Goal: Task Accomplishment & Management: Manage account settings

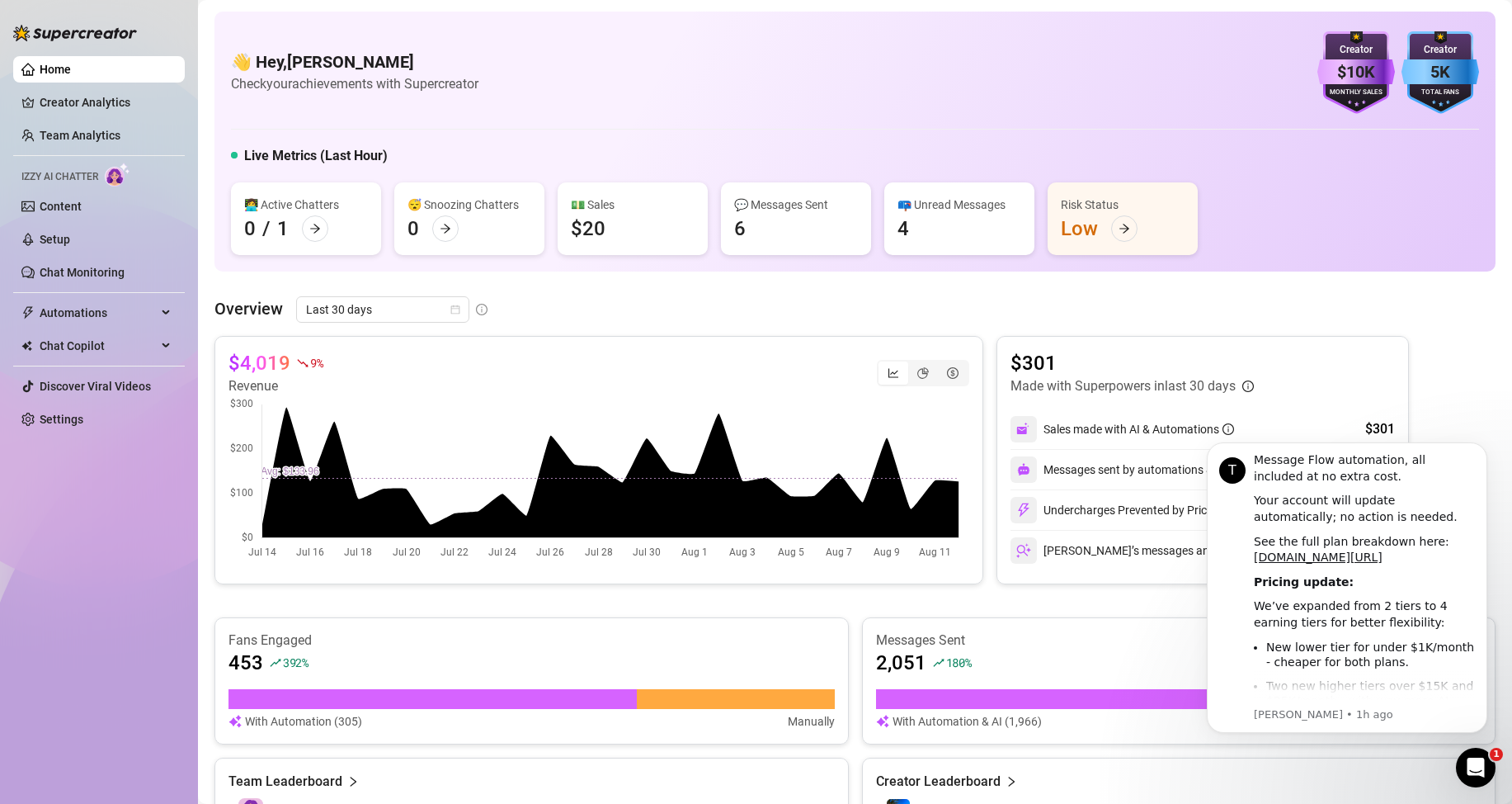
scroll to position [544, 0]
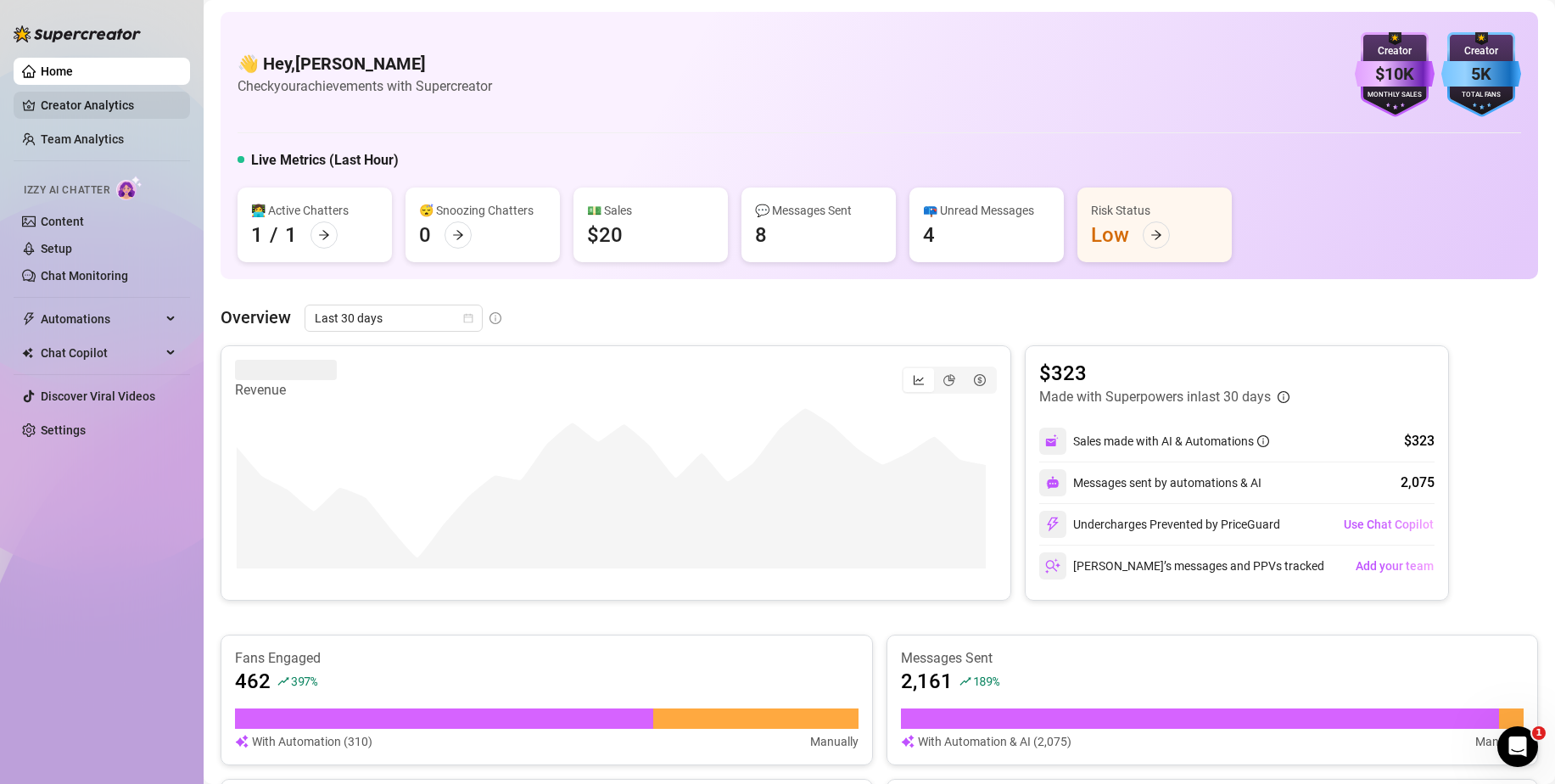
click at [100, 103] on link "Creator Analytics" at bounding box center [108, 105] width 136 height 28
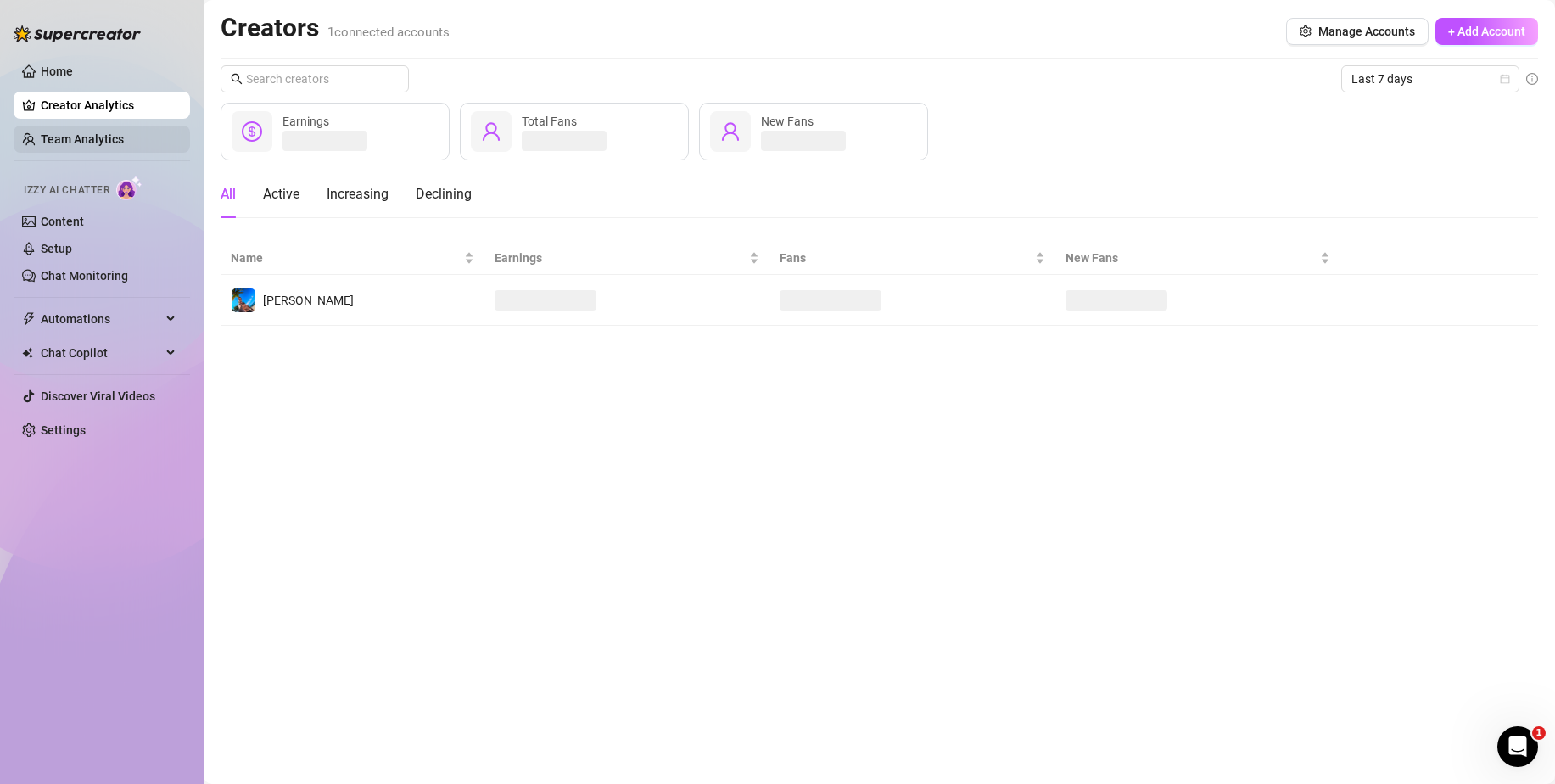
click at [86, 144] on link "Team Analytics" at bounding box center [82, 138] width 83 height 14
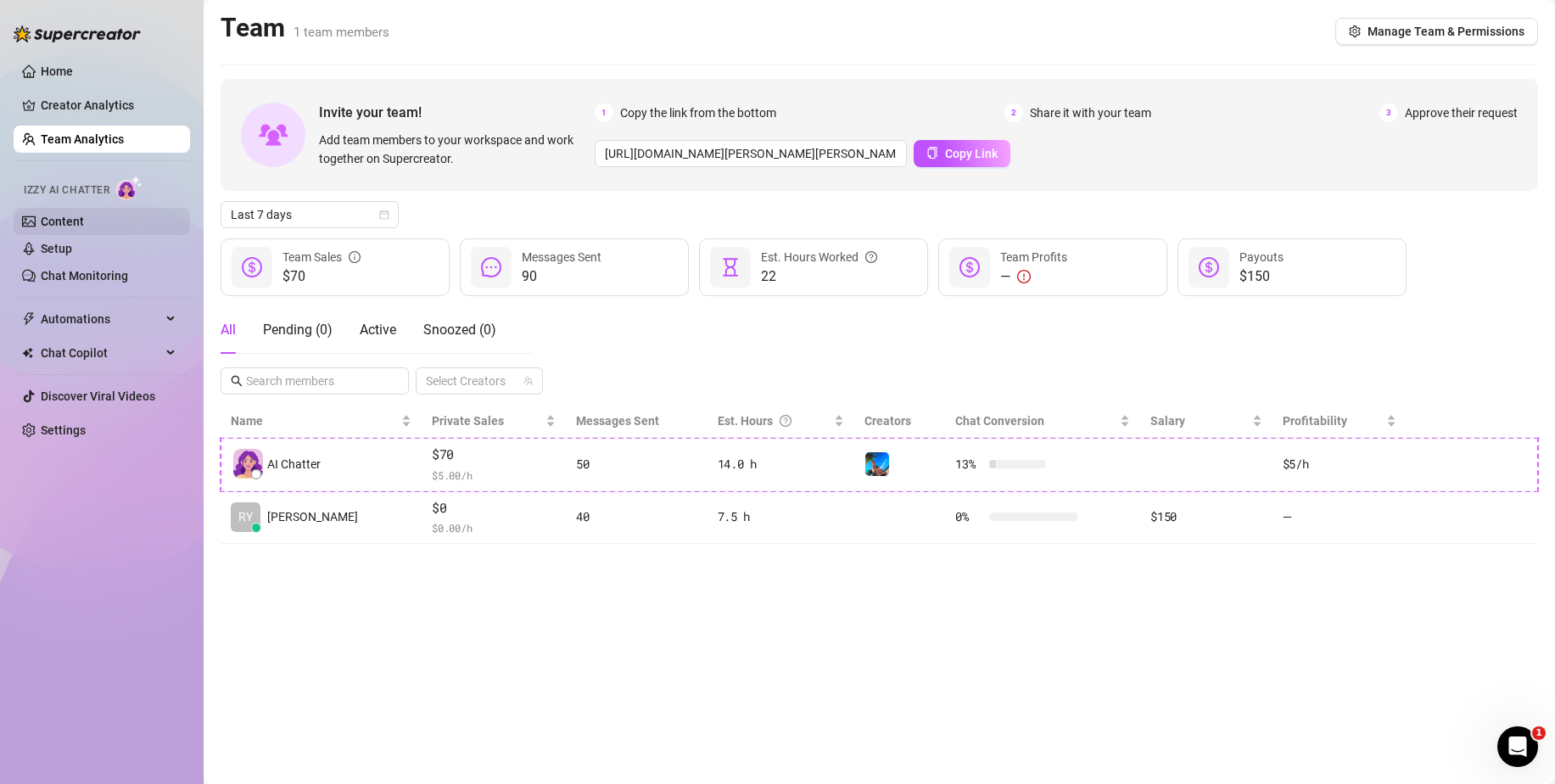
click at [72, 223] on link "Content" at bounding box center [61, 221] width 43 height 14
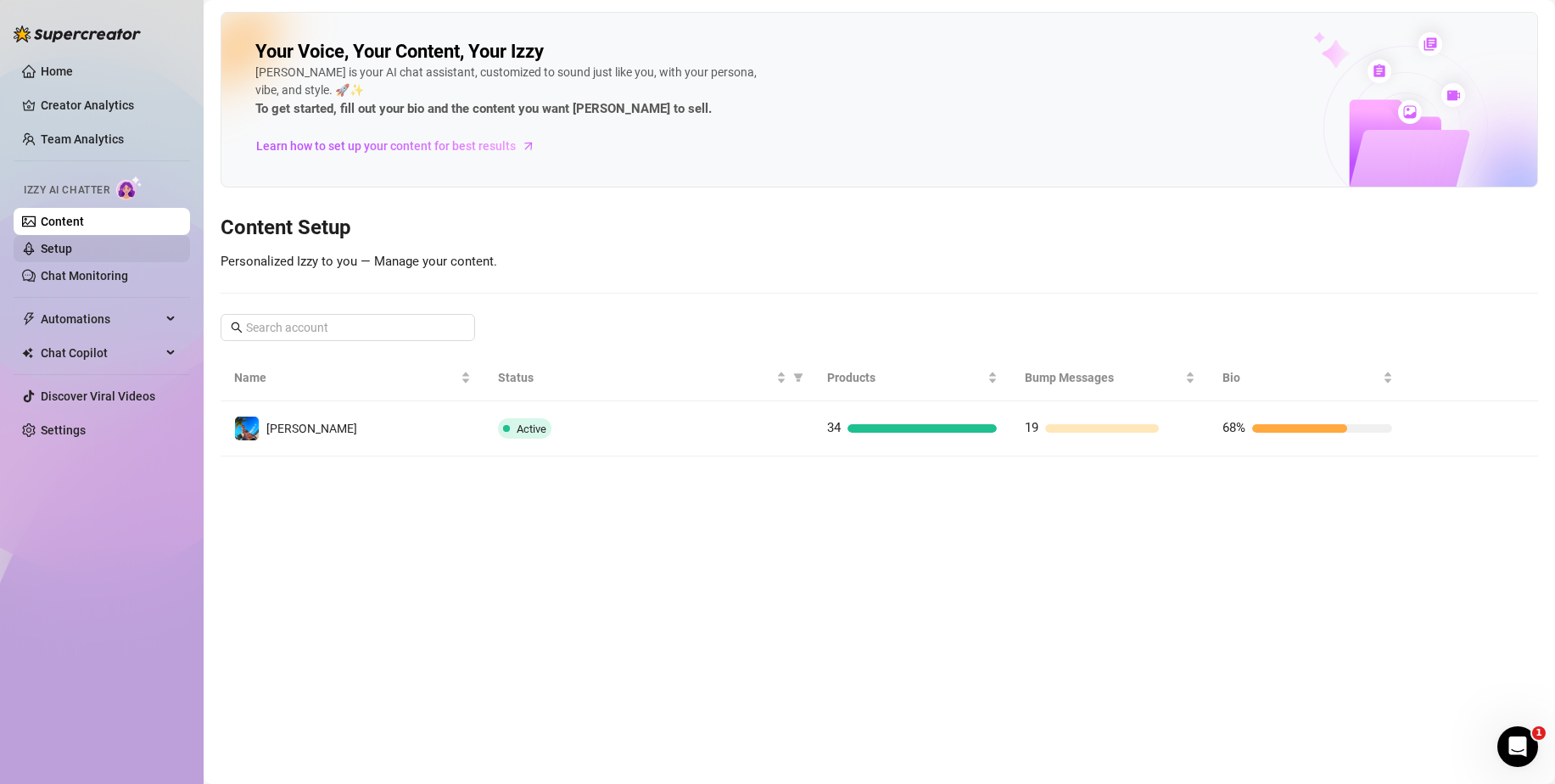
click at [72, 242] on link "Setup" at bounding box center [56, 248] width 31 height 14
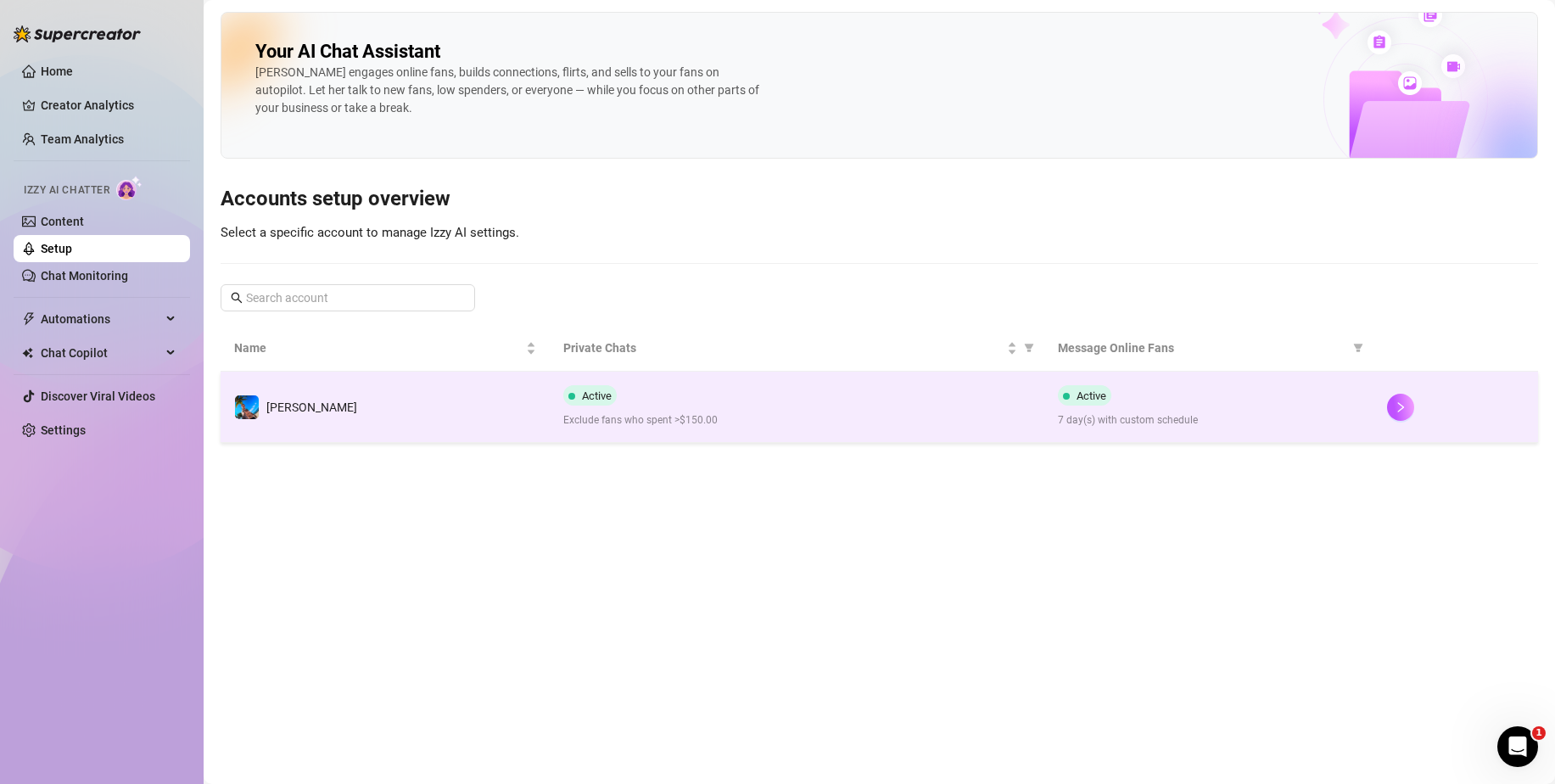
click at [783, 397] on div "Active Exclude fans who spent >$150.00" at bounding box center [796, 406] width 467 height 43
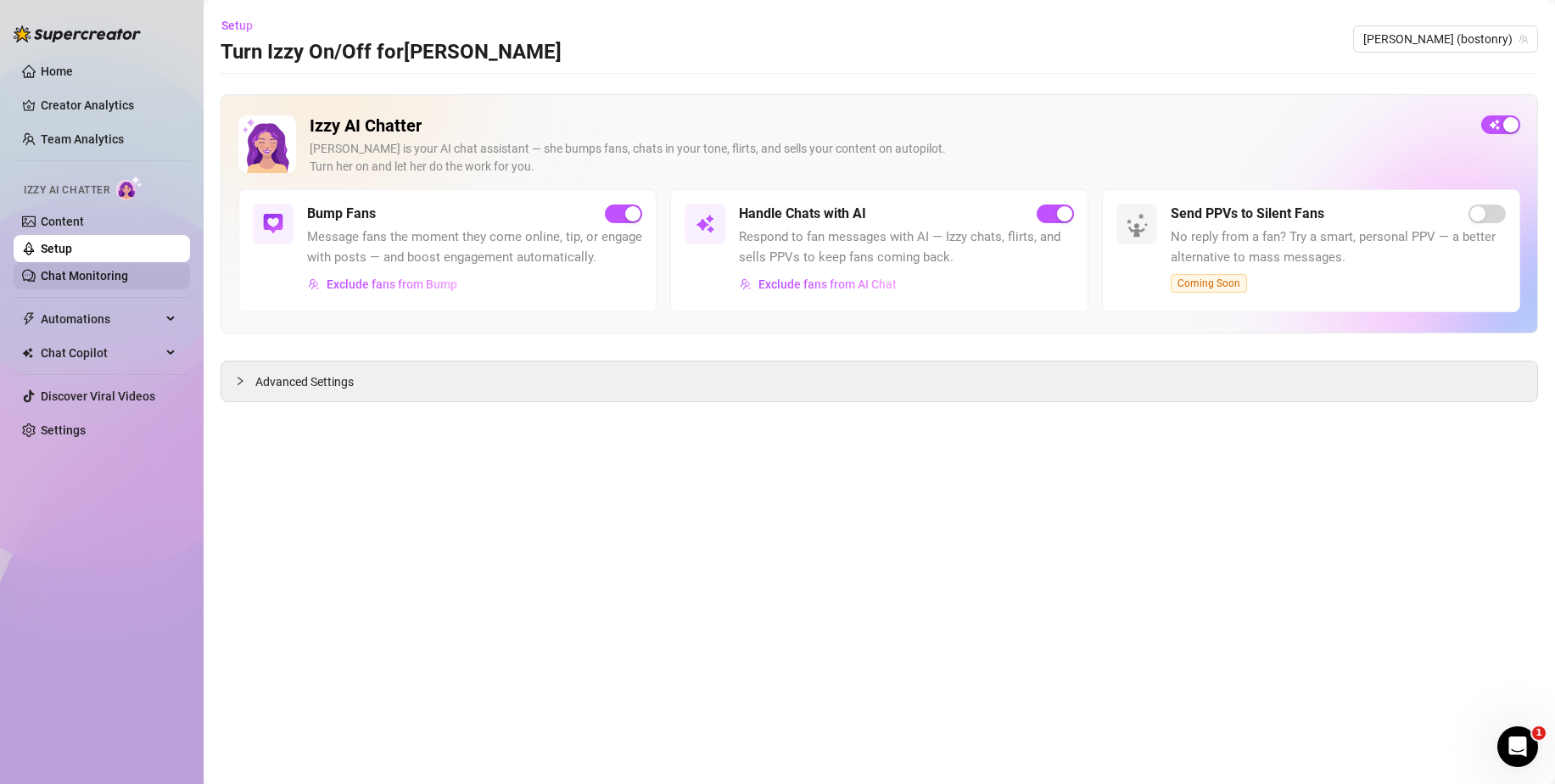
click at [92, 282] on link "Chat Monitoring" at bounding box center [83, 275] width 87 height 14
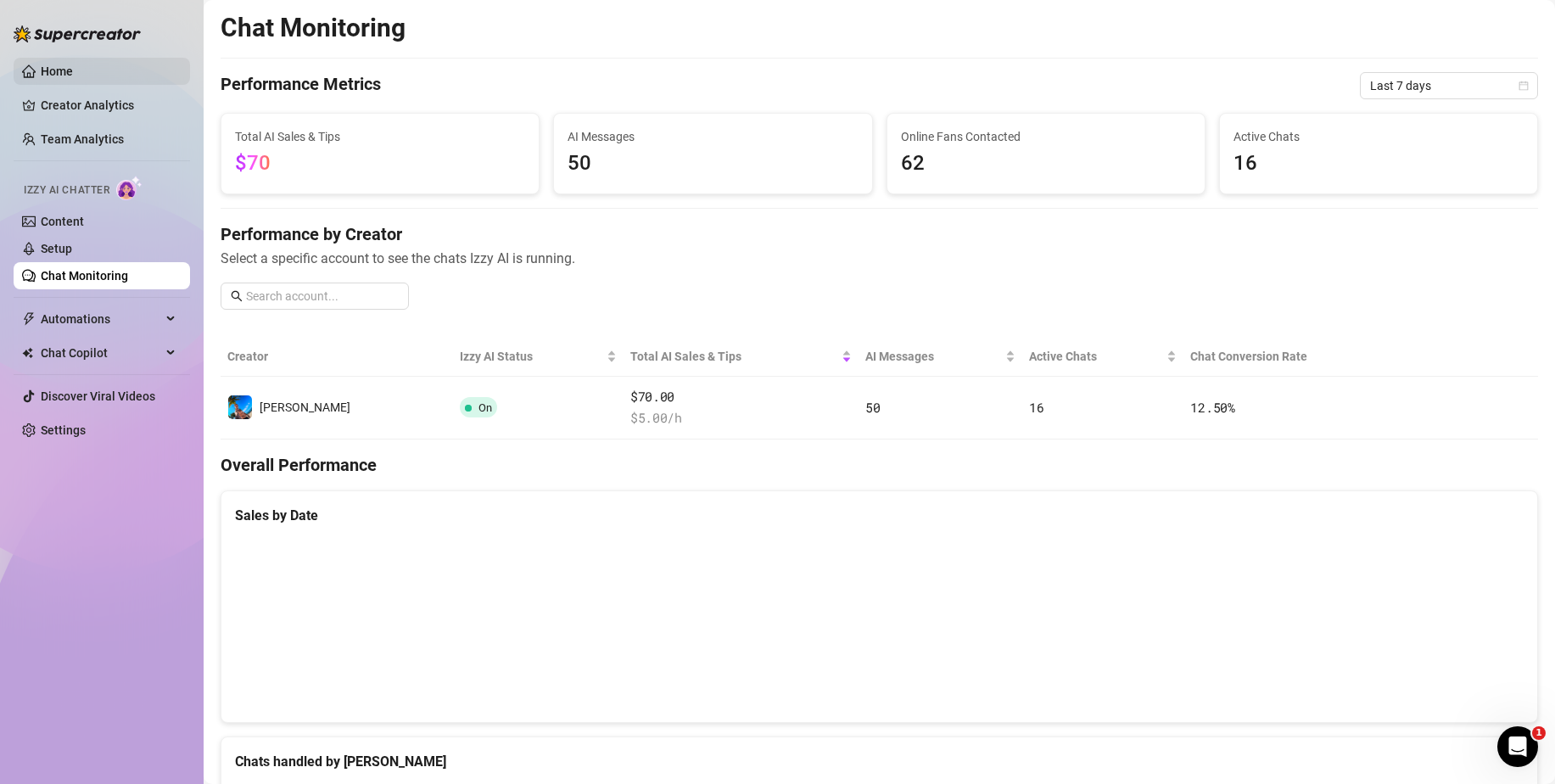
click at [40, 68] on link "Home" at bounding box center [56, 71] width 32 height 14
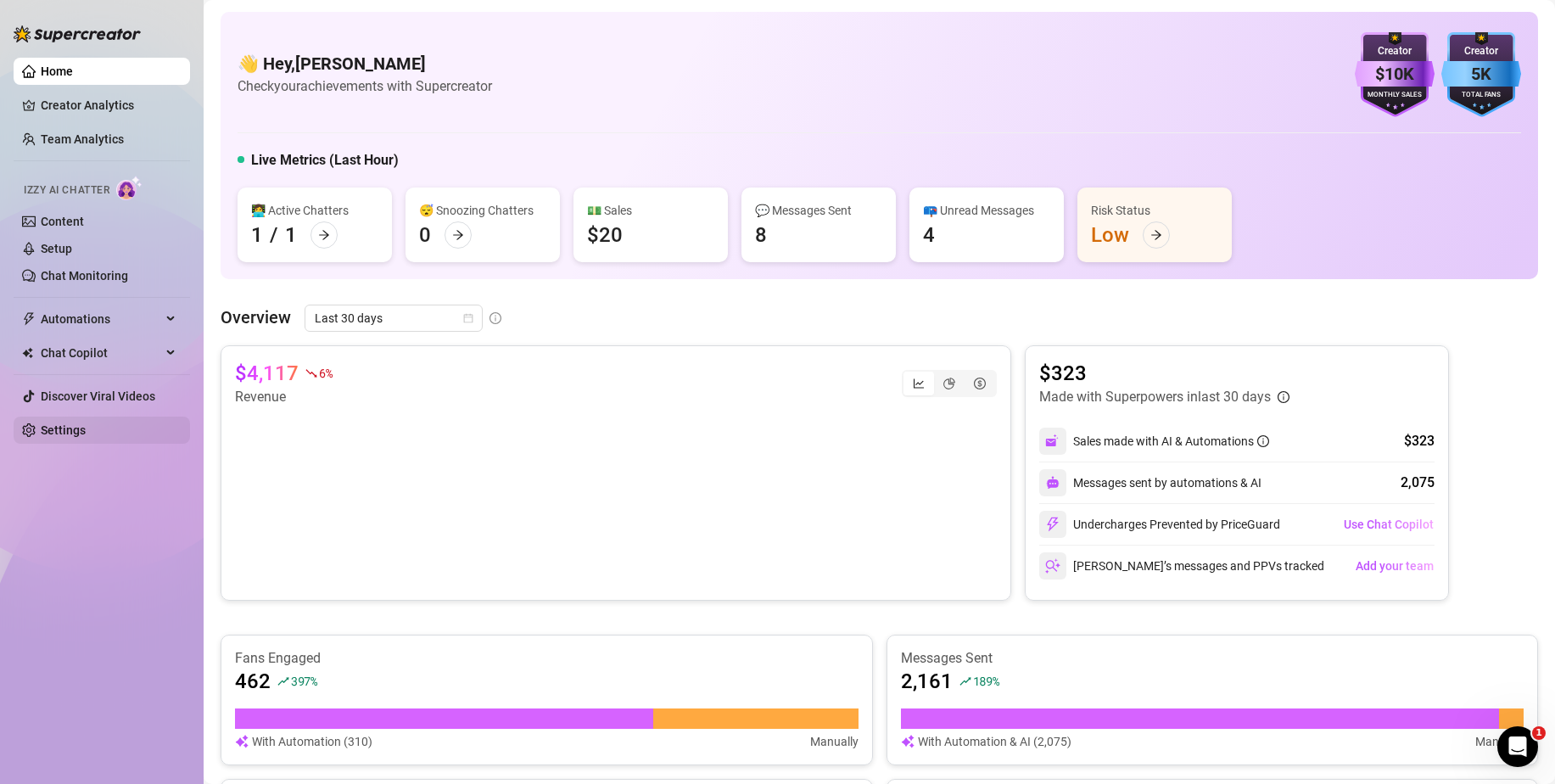
click at [83, 427] on link "Settings" at bounding box center [62, 430] width 45 height 14
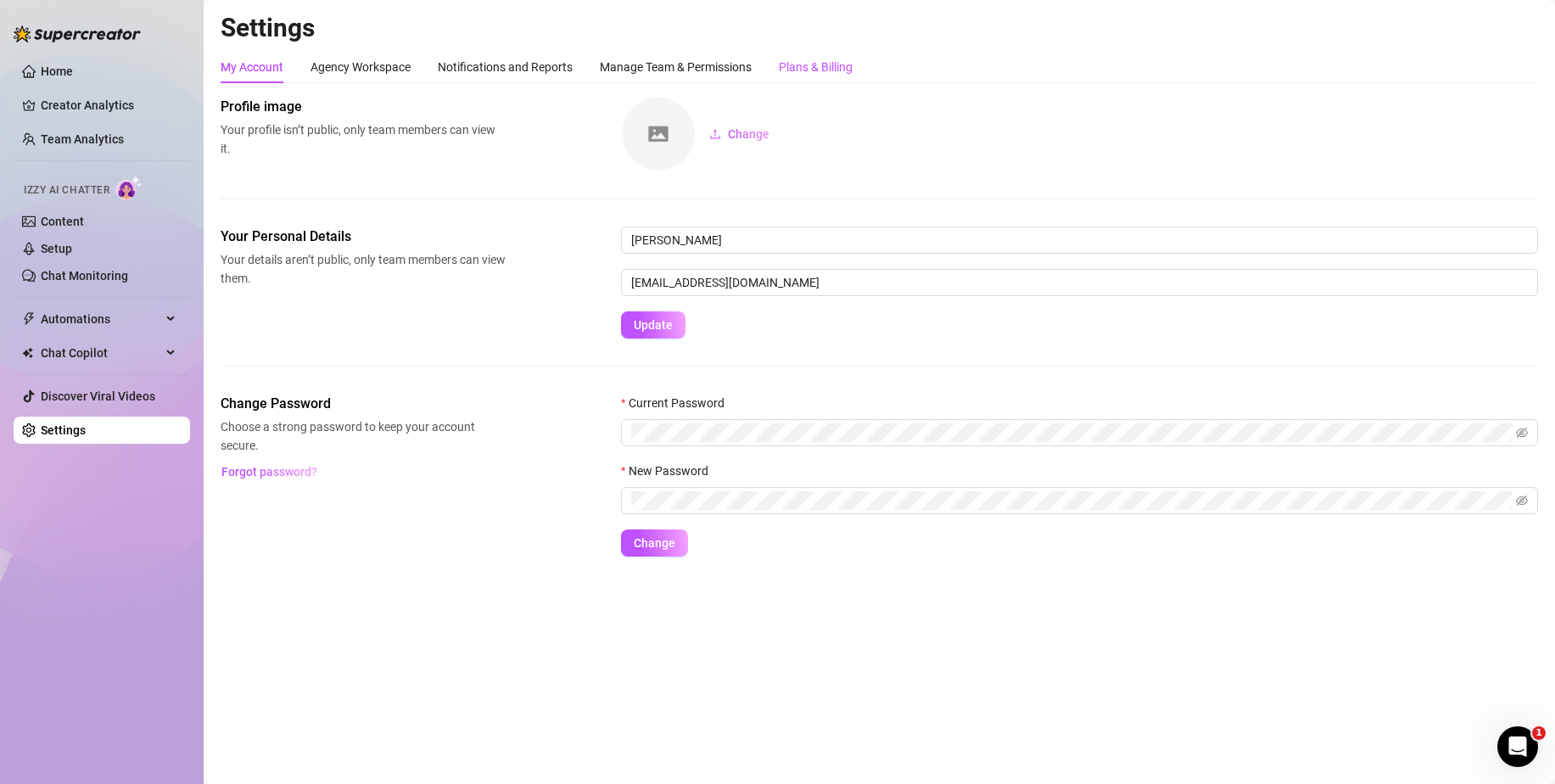
click at [812, 59] on div "Plans & Billing" at bounding box center [816, 67] width 73 height 18
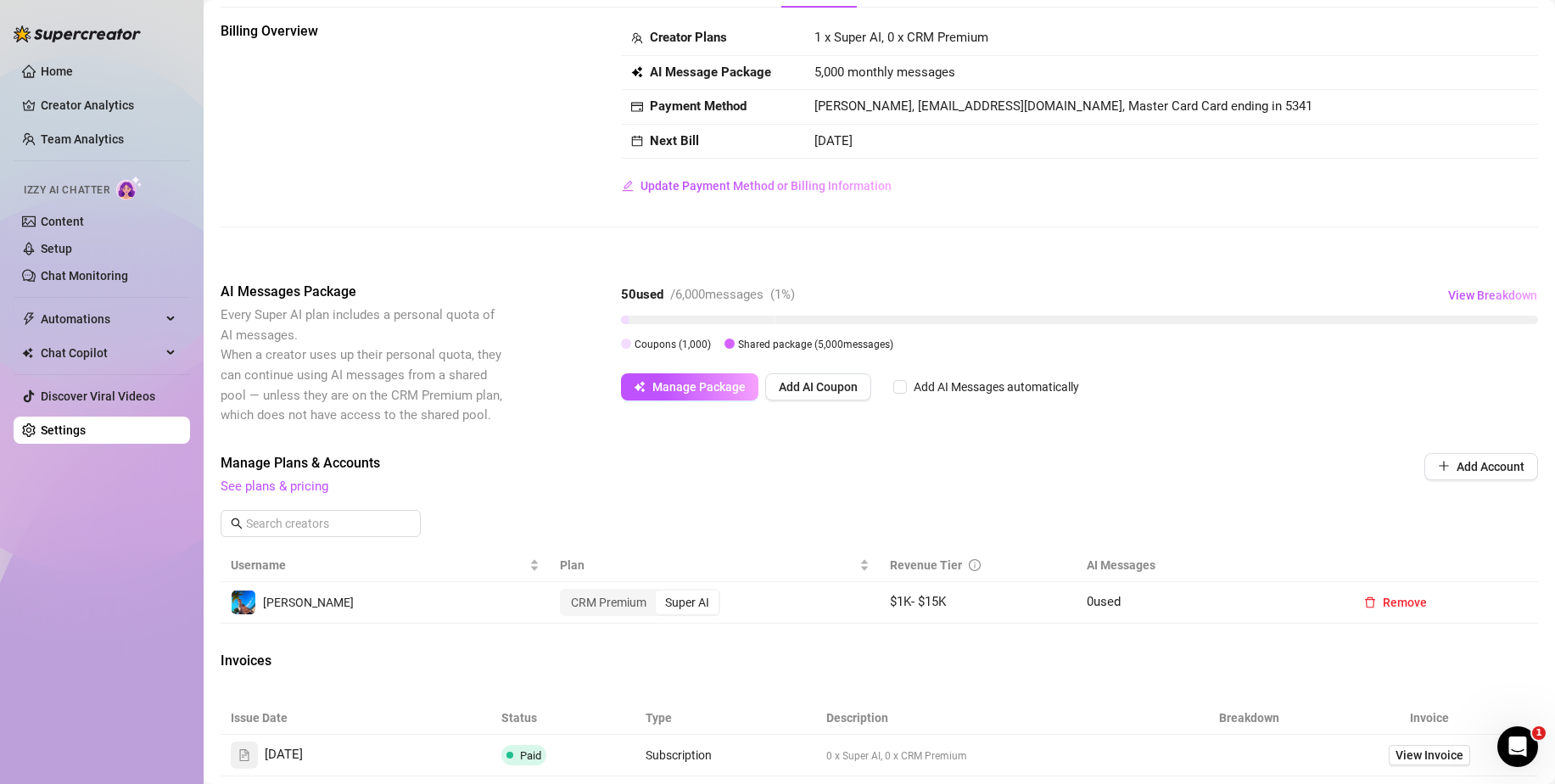
scroll to position [254, 0]
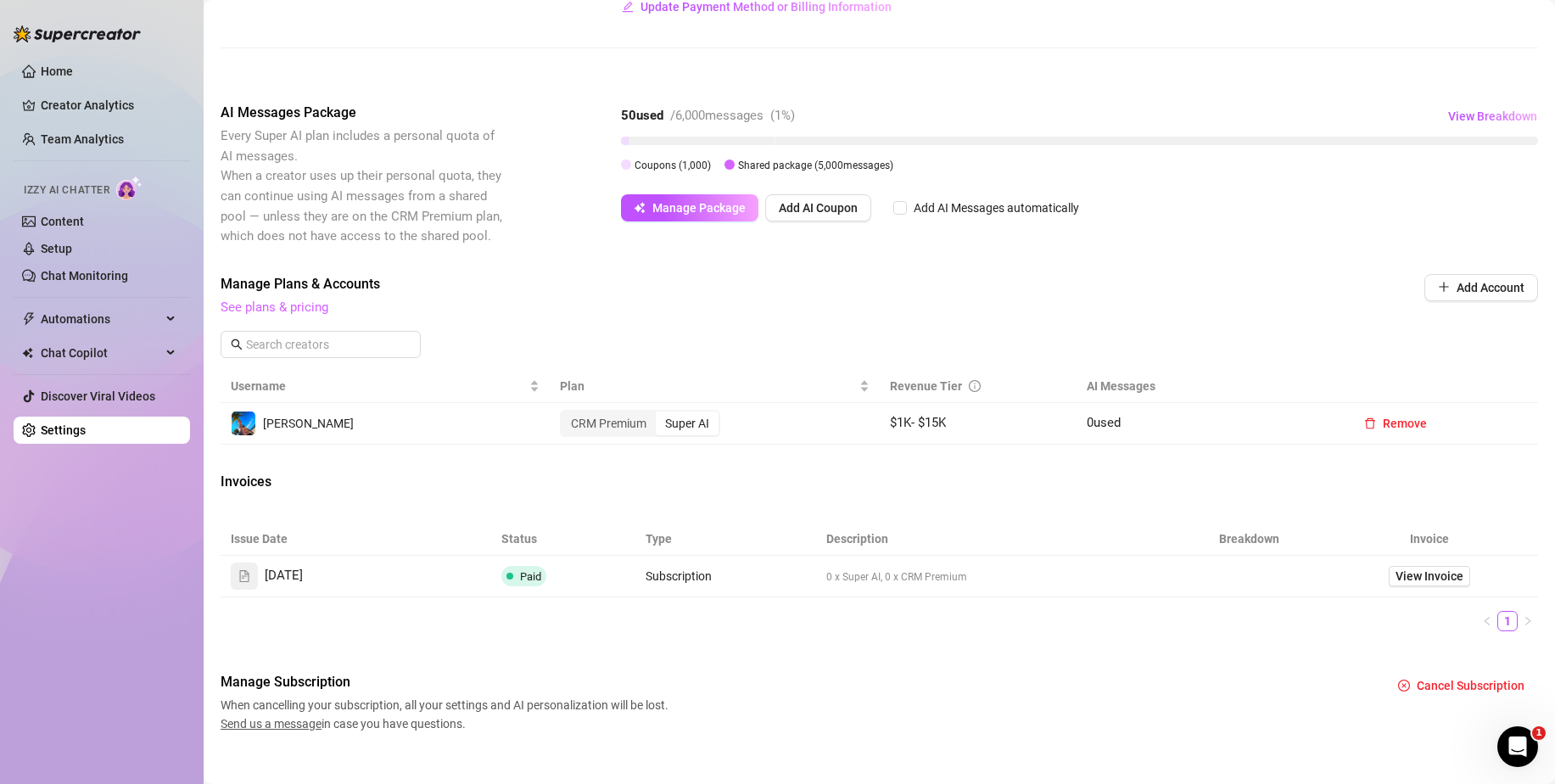
click at [304, 310] on link "See plans & pricing" at bounding box center [273, 306] width 107 height 16
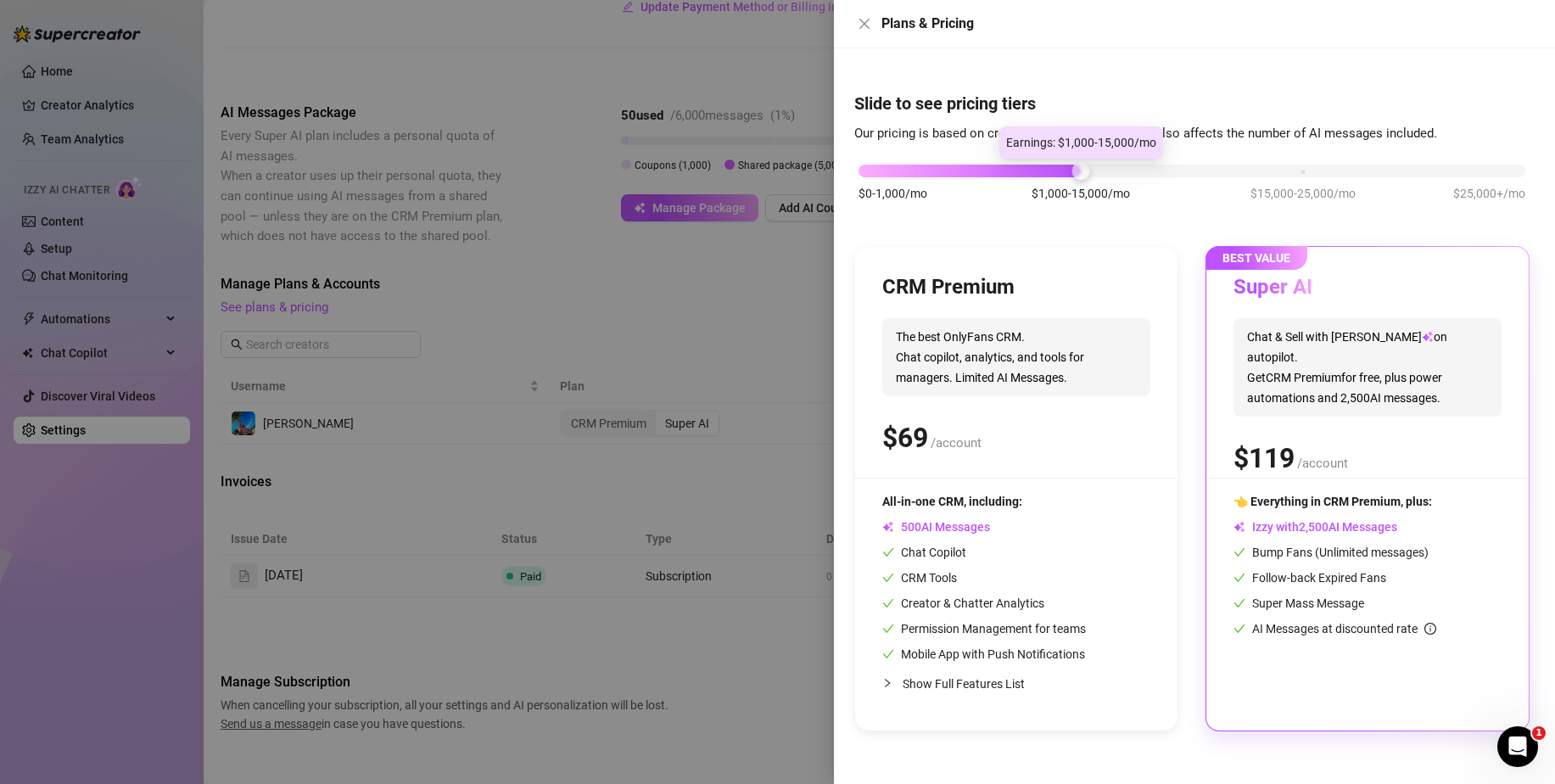
drag, startPoint x: 1073, startPoint y: 169, endPoint x: 1022, endPoint y: 177, distance: 51.6
click at [1022, 171] on div "$0-1,000/mo $1,000-15,000/mo $15,000-25,000/mo $25,000+/mo" at bounding box center [1192, 166] width 667 height 10
drag, startPoint x: 1082, startPoint y: 175, endPoint x: 1029, endPoint y: 173, distance: 53.0
click at [1029, 171] on div "$0-1,000/mo $1,000-15,000/mo $15,000-25,000/mo $25,000+/mo" at bounding box center [1192, 166] width 667 height 10
click at [668, 346] on div at bounding box center [777, 392] width 1555 height 784
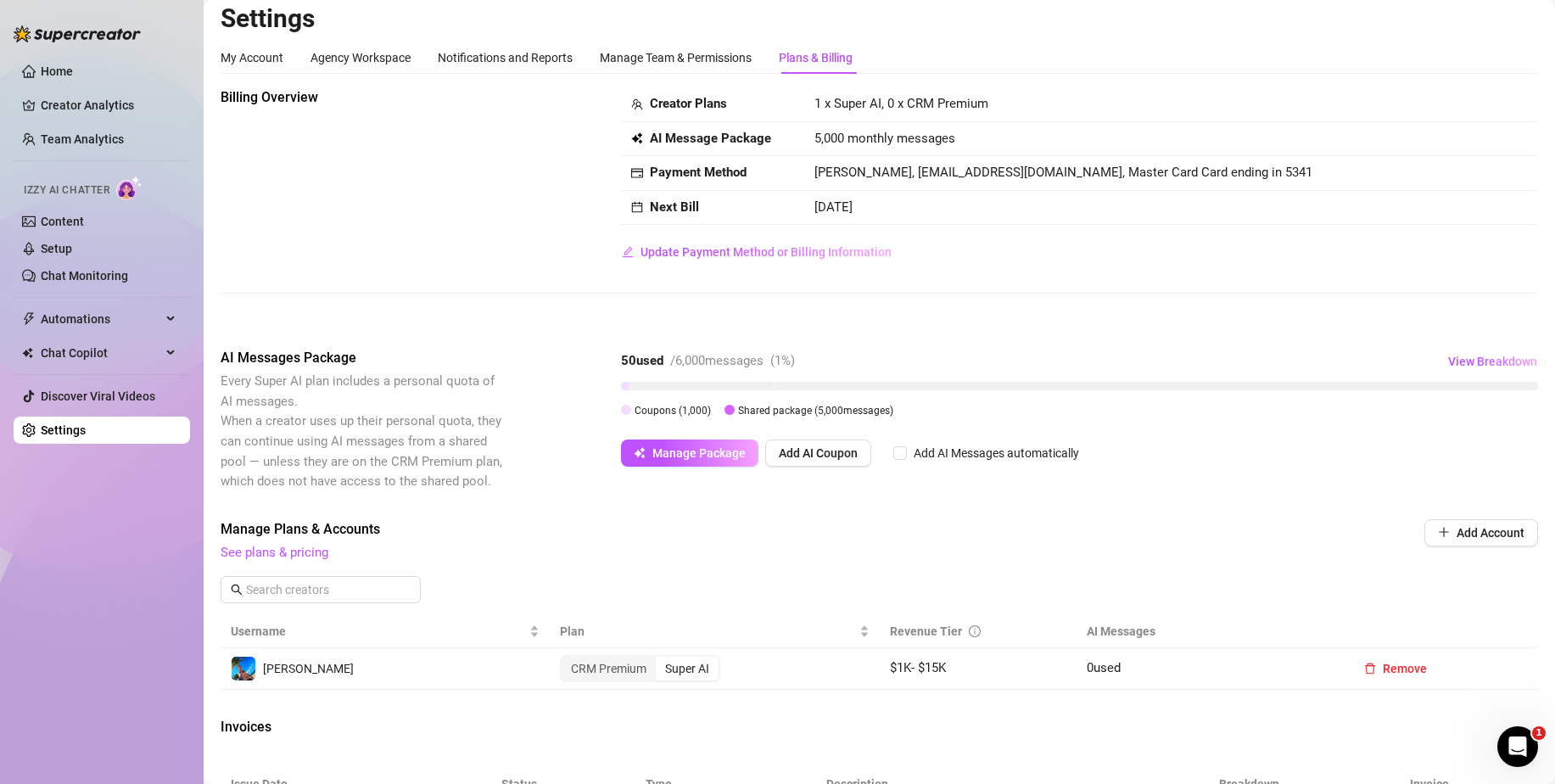
scroll to position [0, 0]
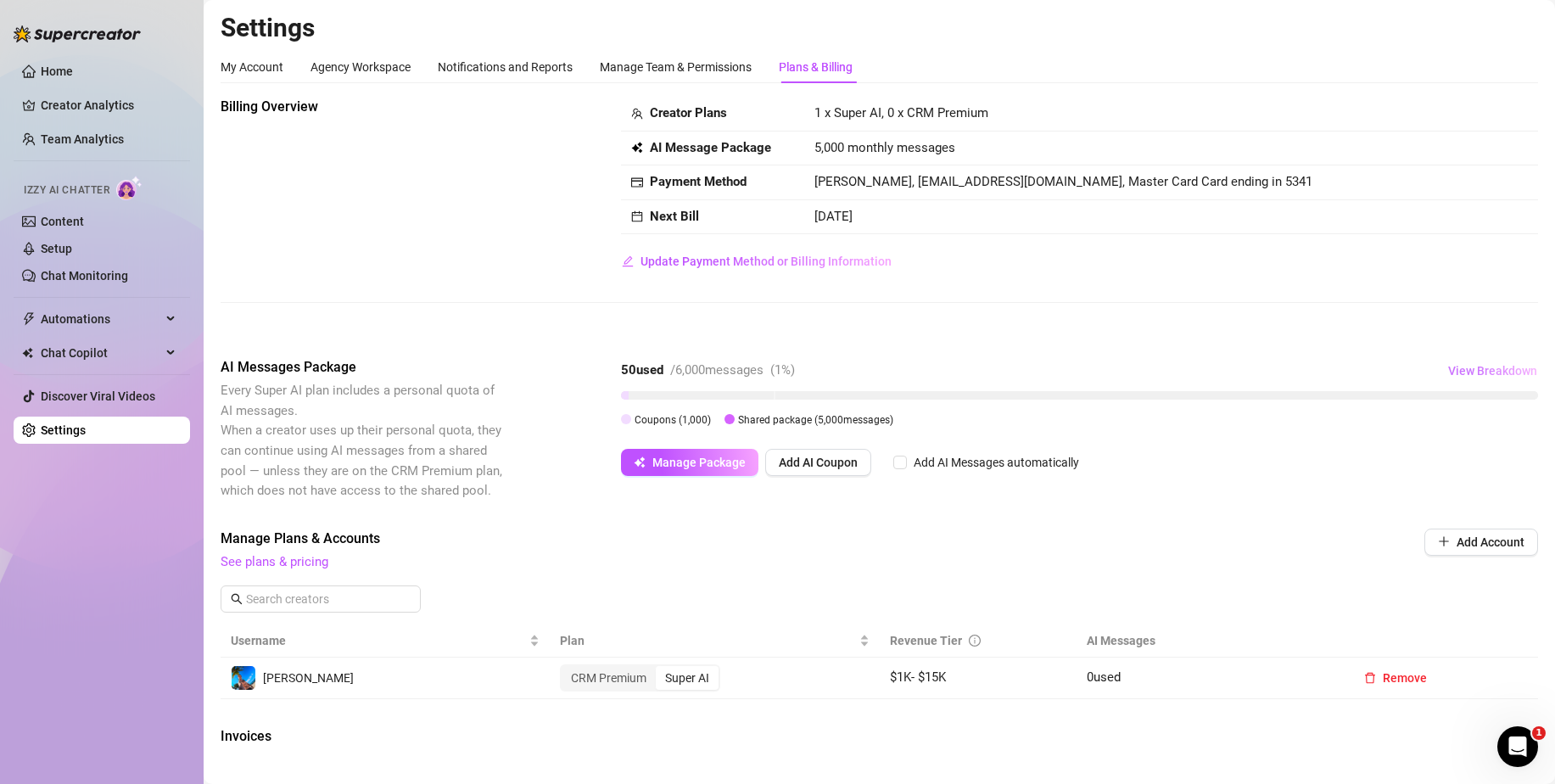
click at [1477, 367] on span "View Breakdown" at bounding box center [1493, 370] width 89 height 14
click at [964, 522] on div "Billing Overview Creator Plans 1 x Super AI, 0 x CRM Premium AI Message Package…" at bounding box center [879, 541] width 1317 height 890
click at [683, 467] on span "Manage Package" at bounding box center [699, 462] width 94 height 14
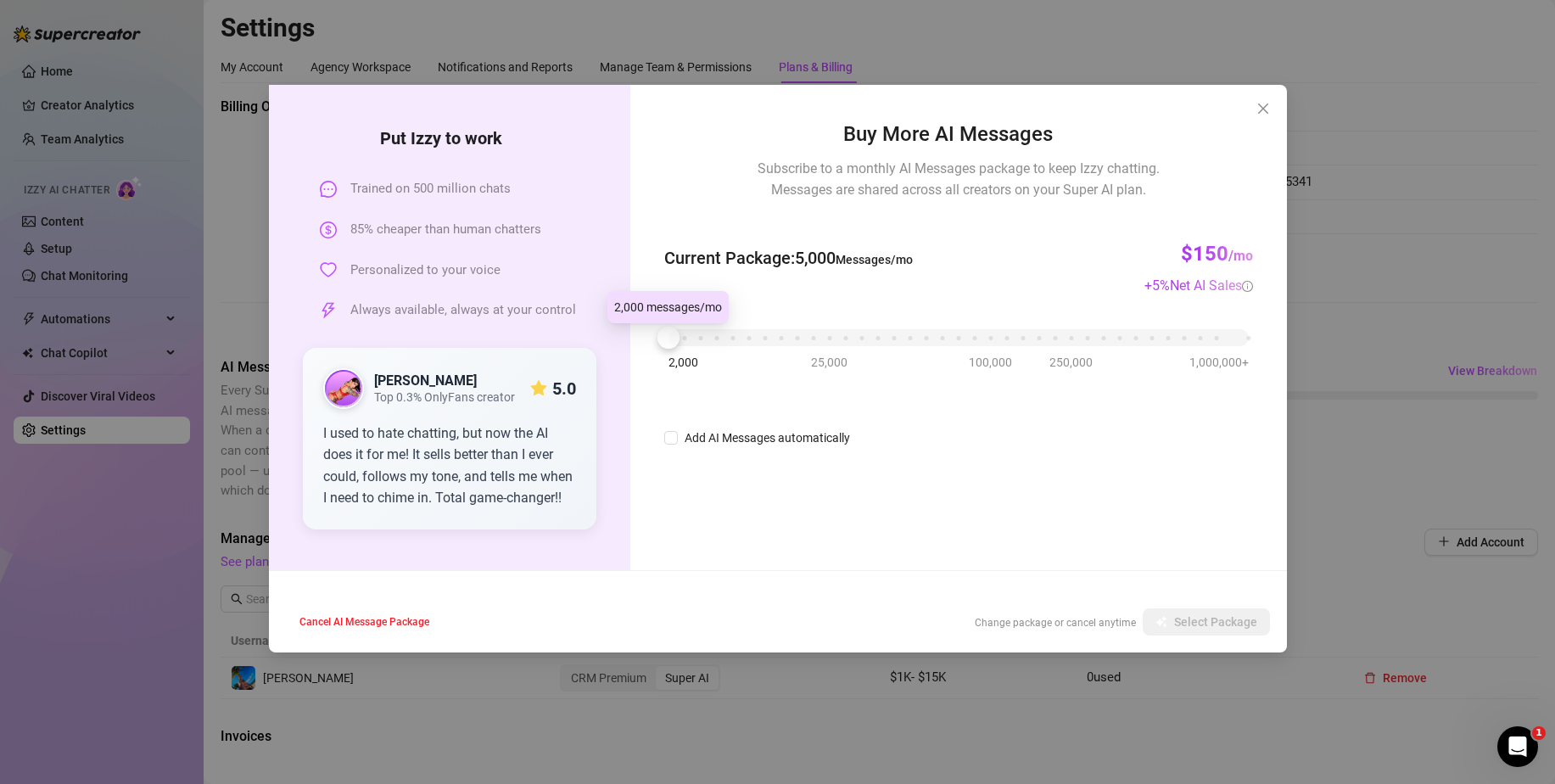
drag, startPoint x: 673, startPoint y: 341, endPoint x: 650, endPoint y: 340, distance: 23.0
click at [650, 340] on div "Buy More AI Messages Subscribe to a monthly AI Messages package to keep Izzy ch…" at bounding box center [958, 326] width 656 height 485
click at [1265, 112] on icon "close" at bounding box center [1263, 108] width 14 height 14
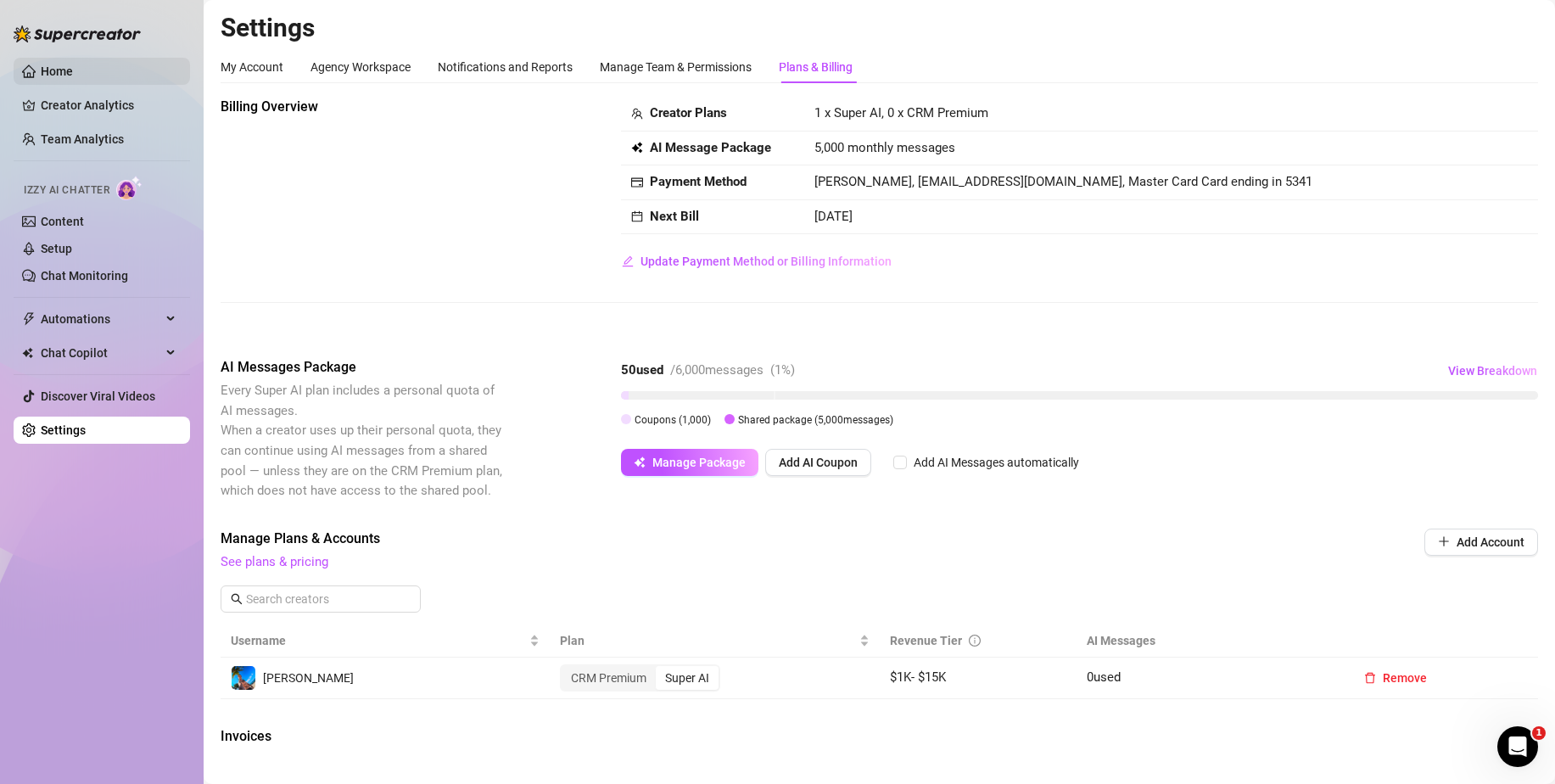
click at [73, 64] on link "Home" at bounding box center [56, 71] width 32 height 14
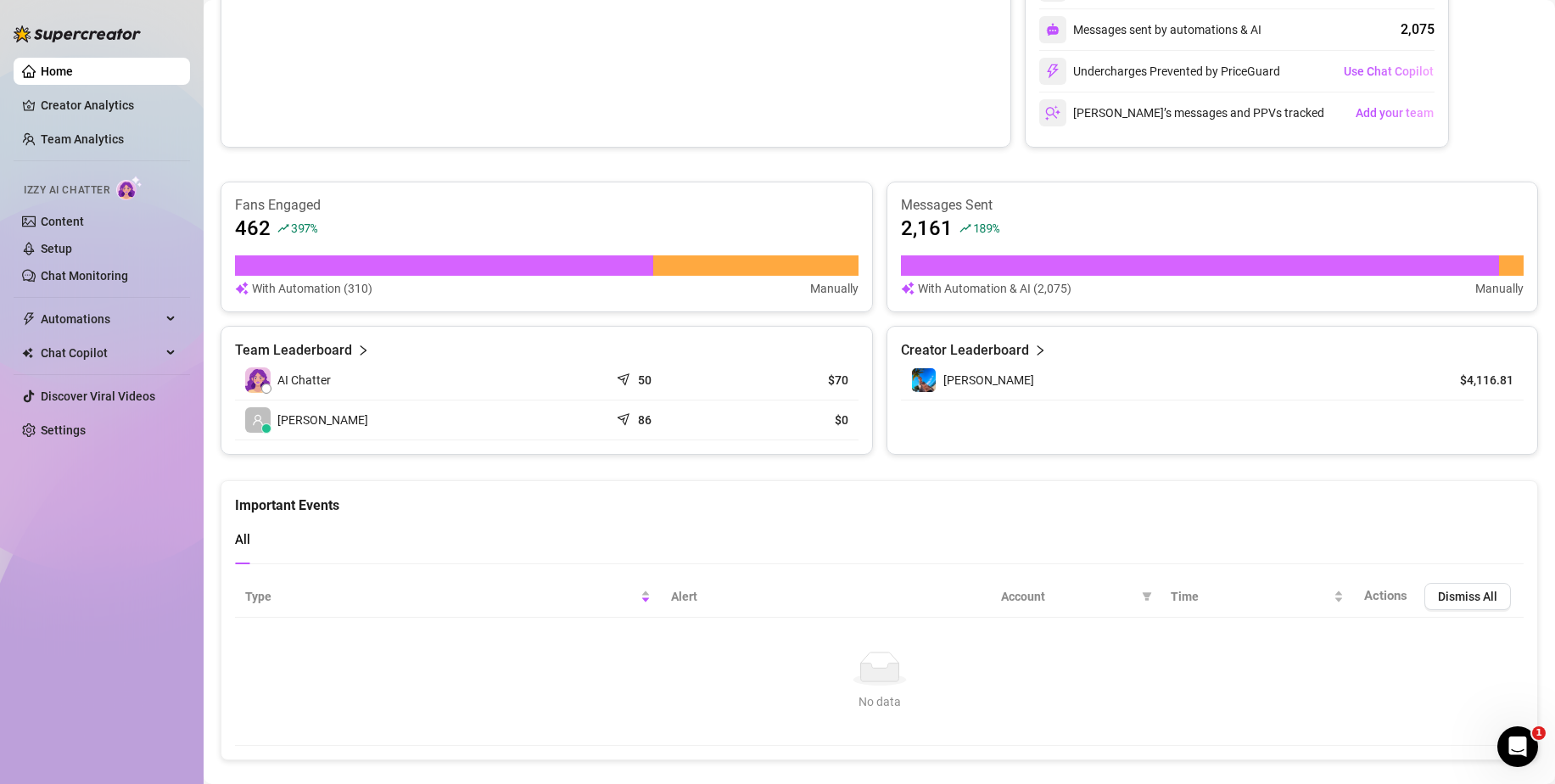
scroll to position [480, 0]
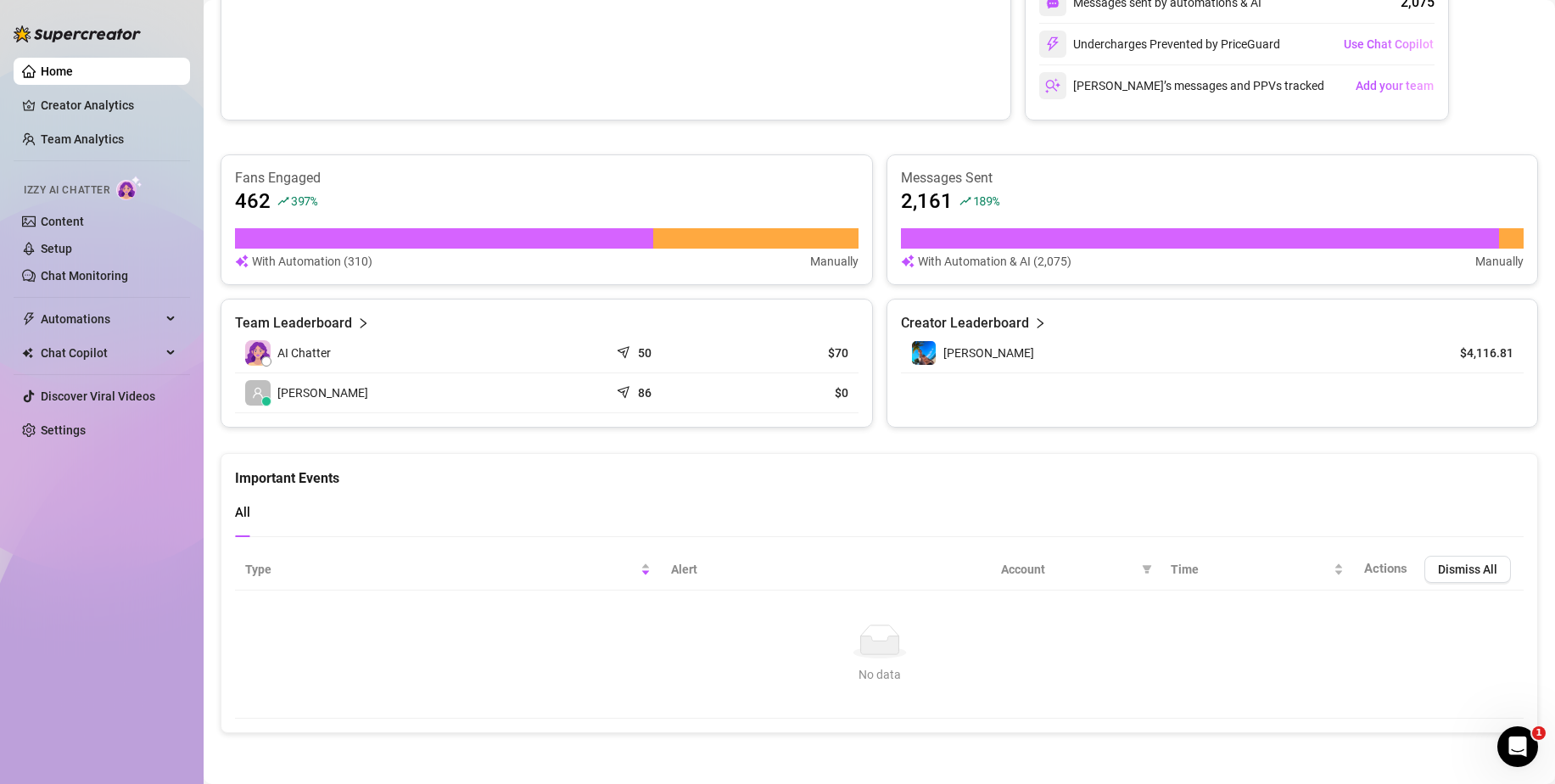
click at [1523, 730] on div "Open Intercom Messenger" at bounding box center [1517, 745] width 56 height 56
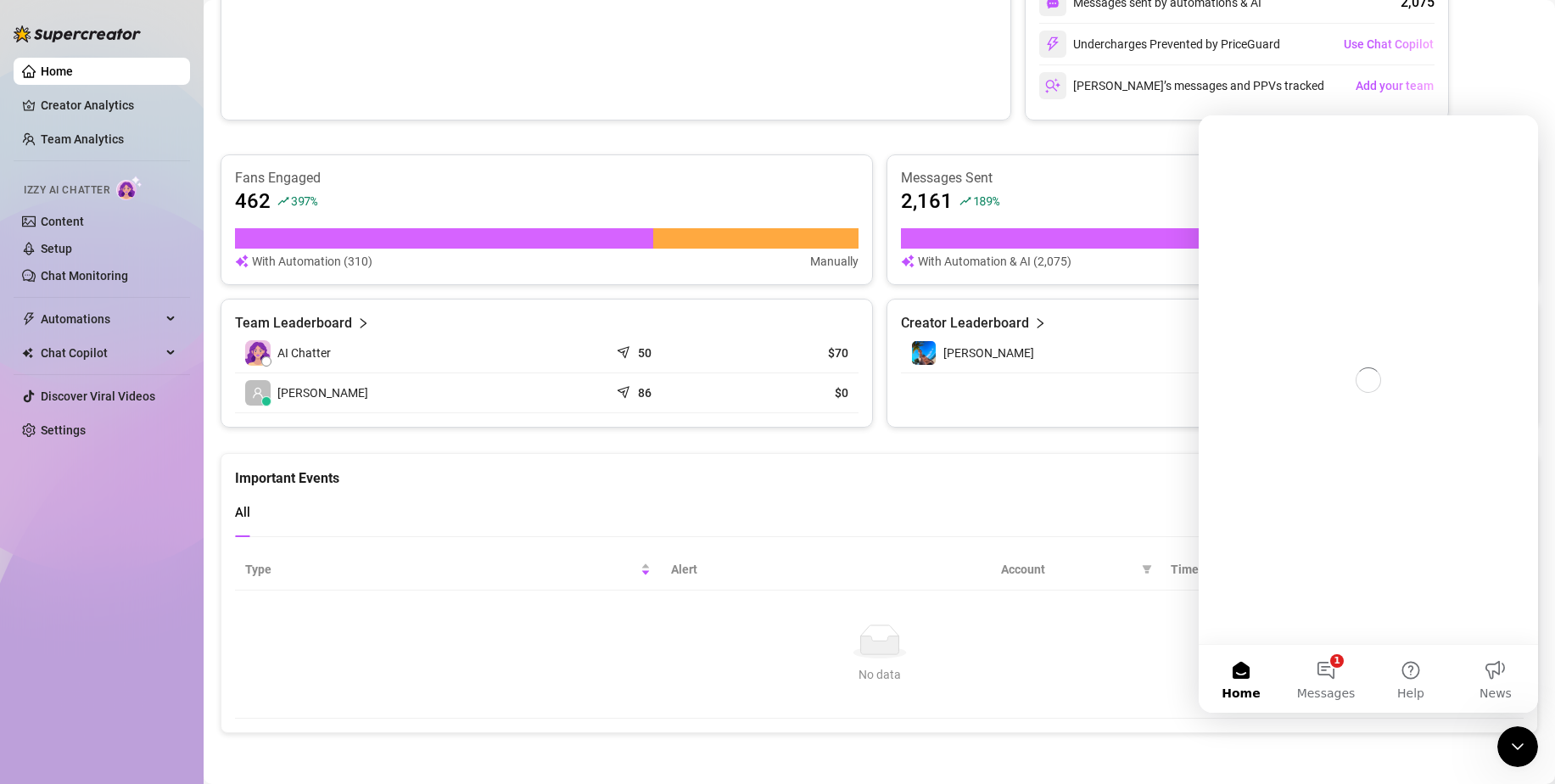
scroll to position [0, 0]
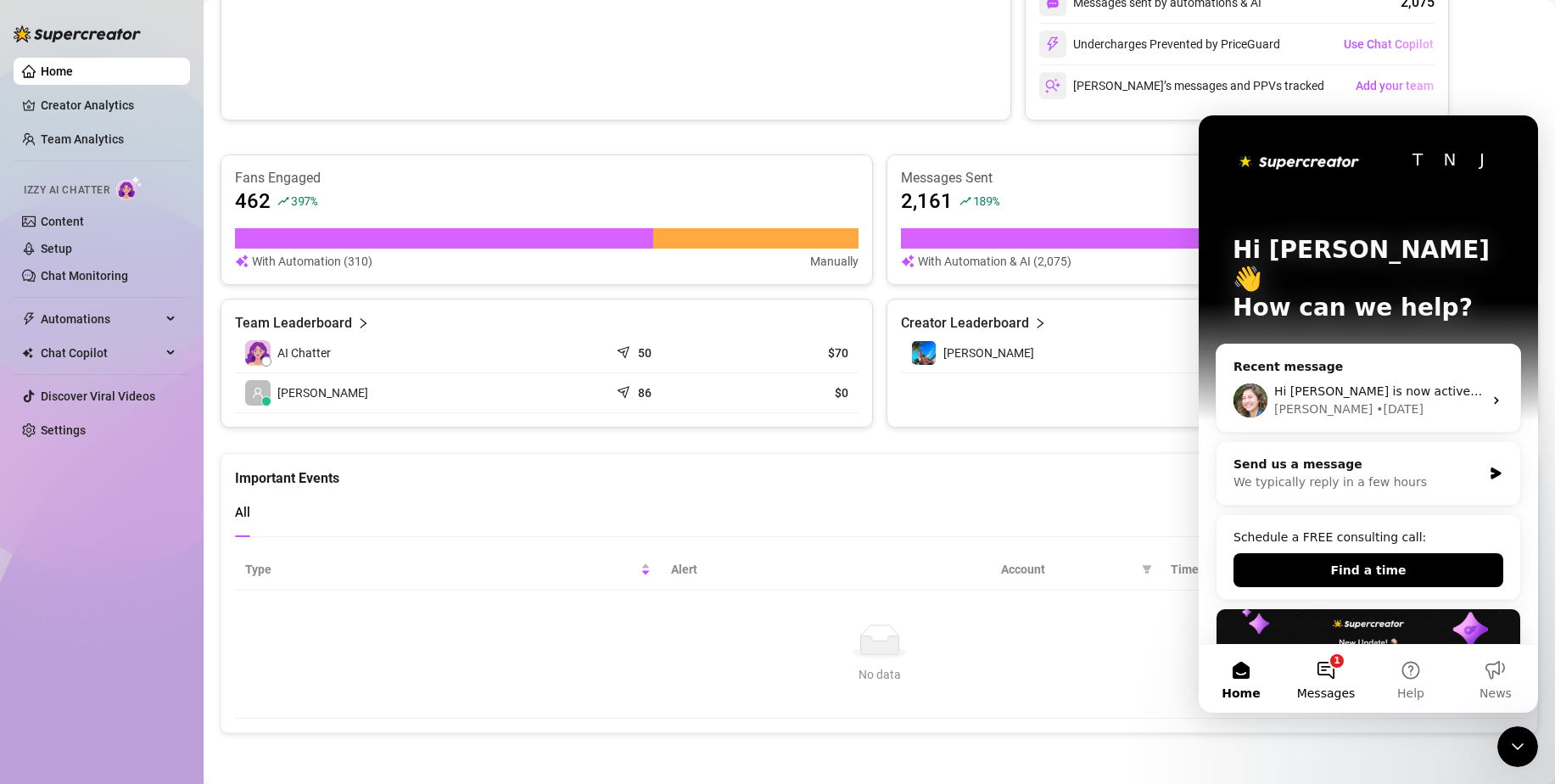
click at [1333, 668] on button "1 Messages" at bounding box center [1326, 679] width 84 height 68
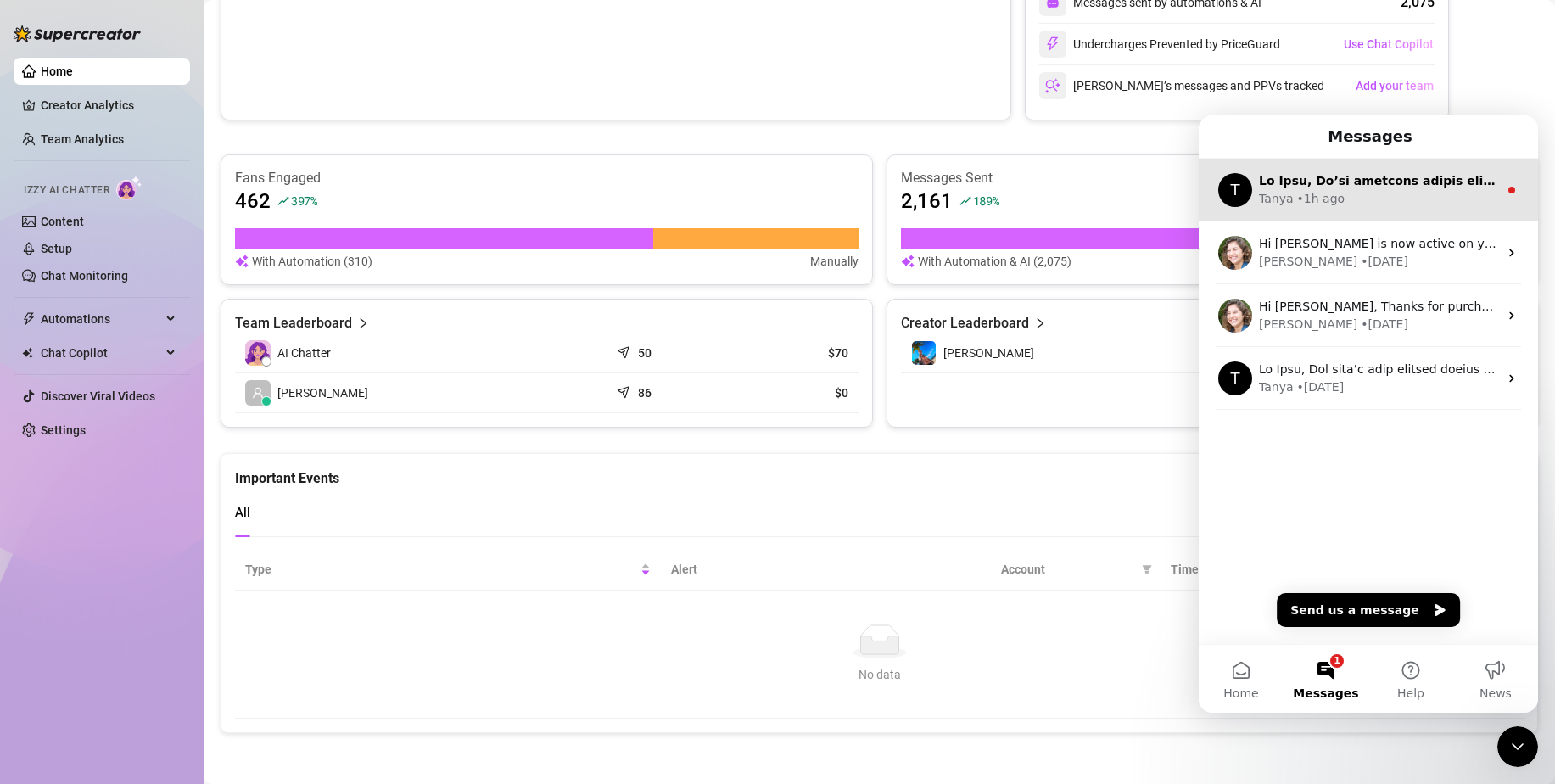
click at [1350, 197] on div "Tanya • 1h ago" at bounding box center [1379, 198] width 239 height 17
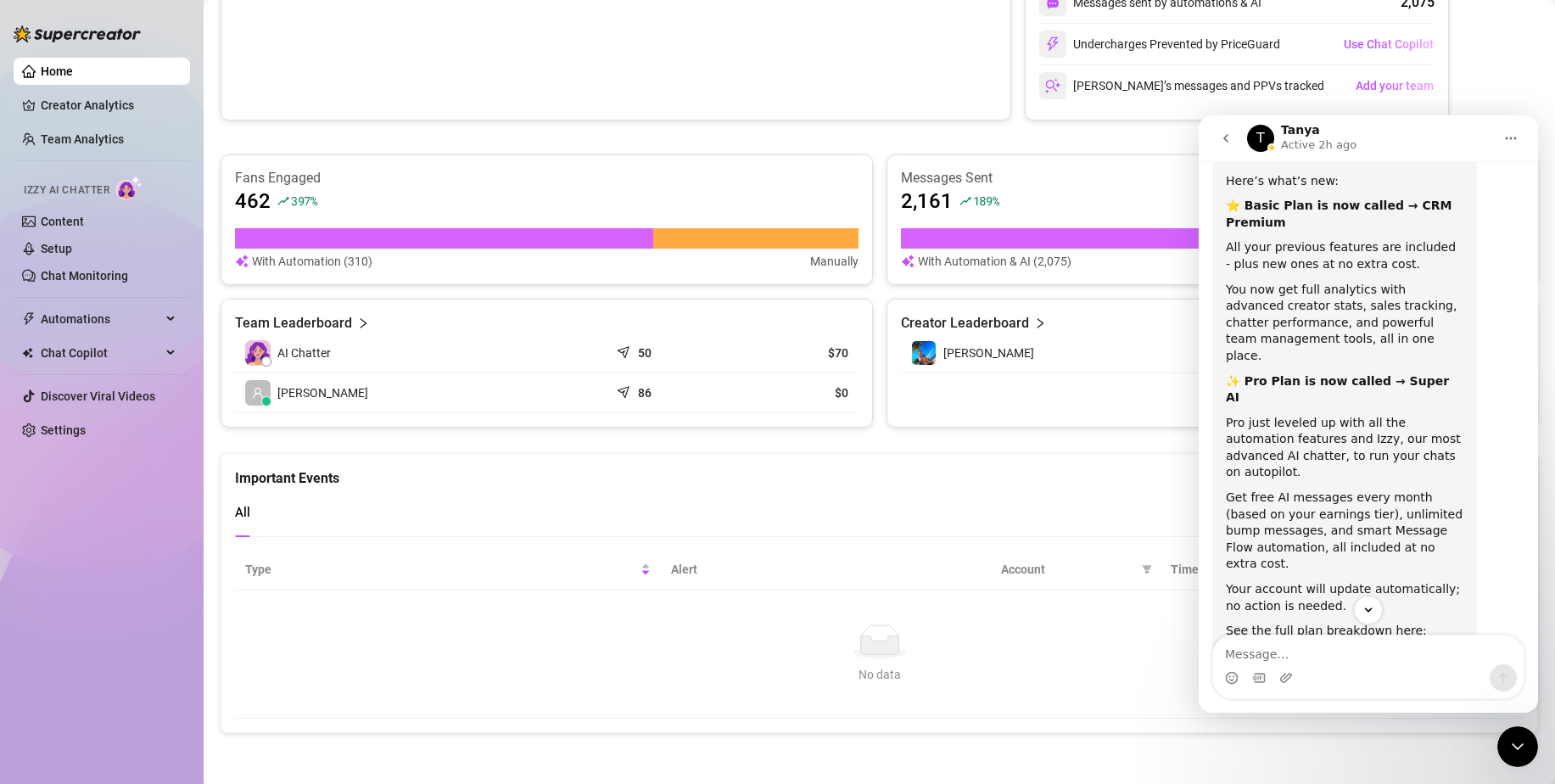
scroll to position [430, 0]
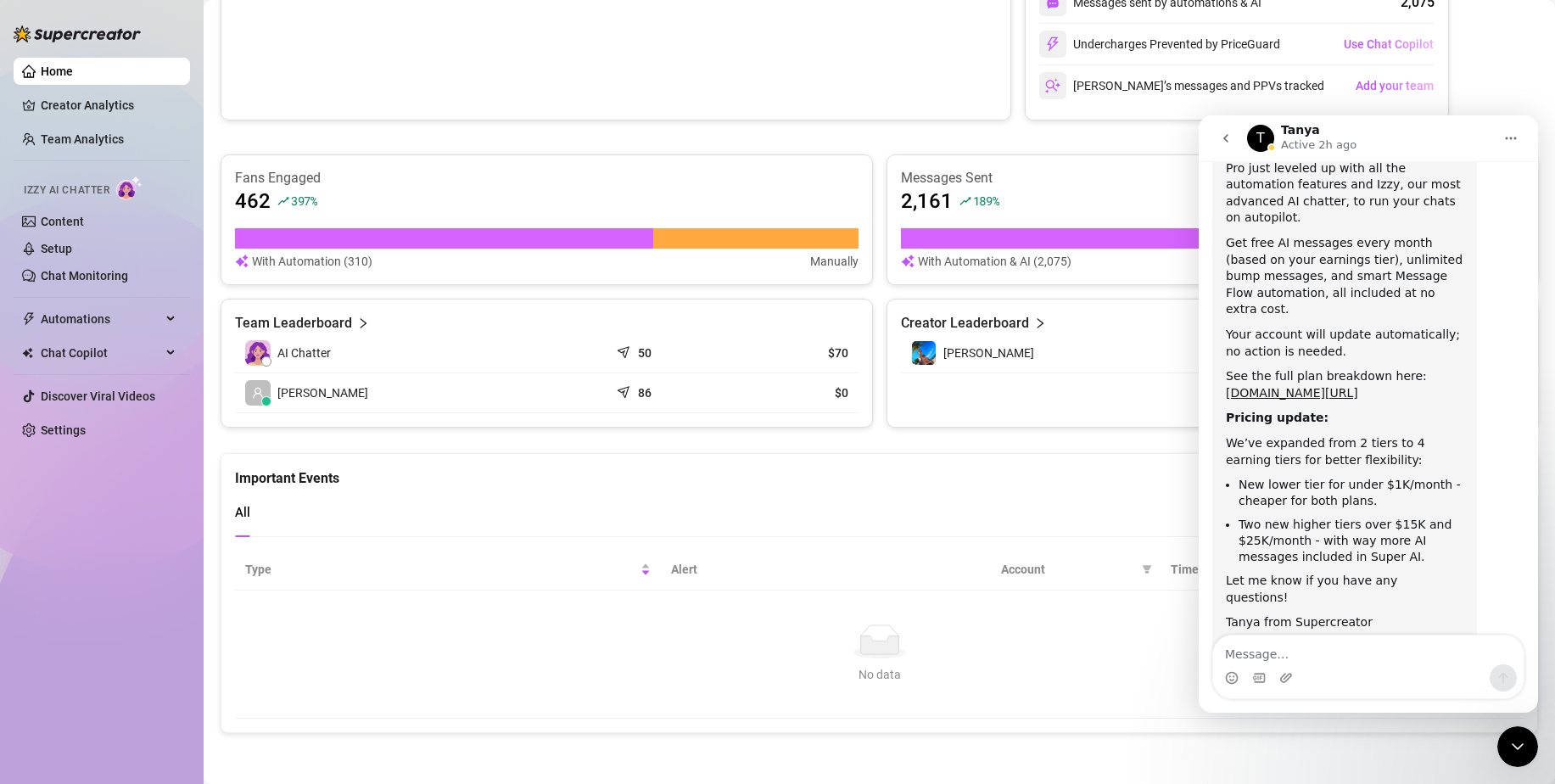
click at [1221, 138] on icon "go back" at bounding box center [1226, 138] width 14 height 14
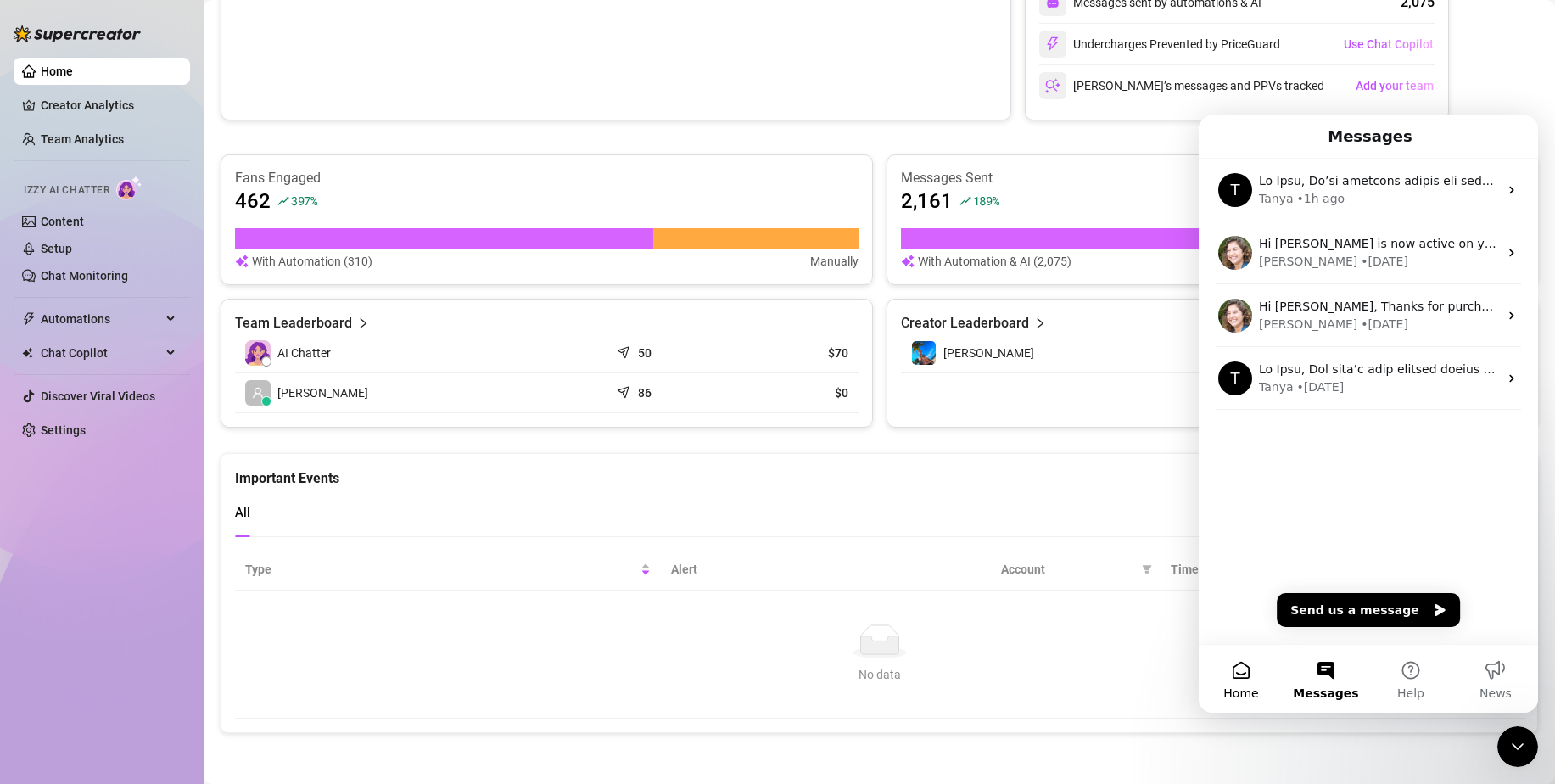
click at [1249, 683] on button "Home" at bounding box center [1241, 679] width 84 height 68
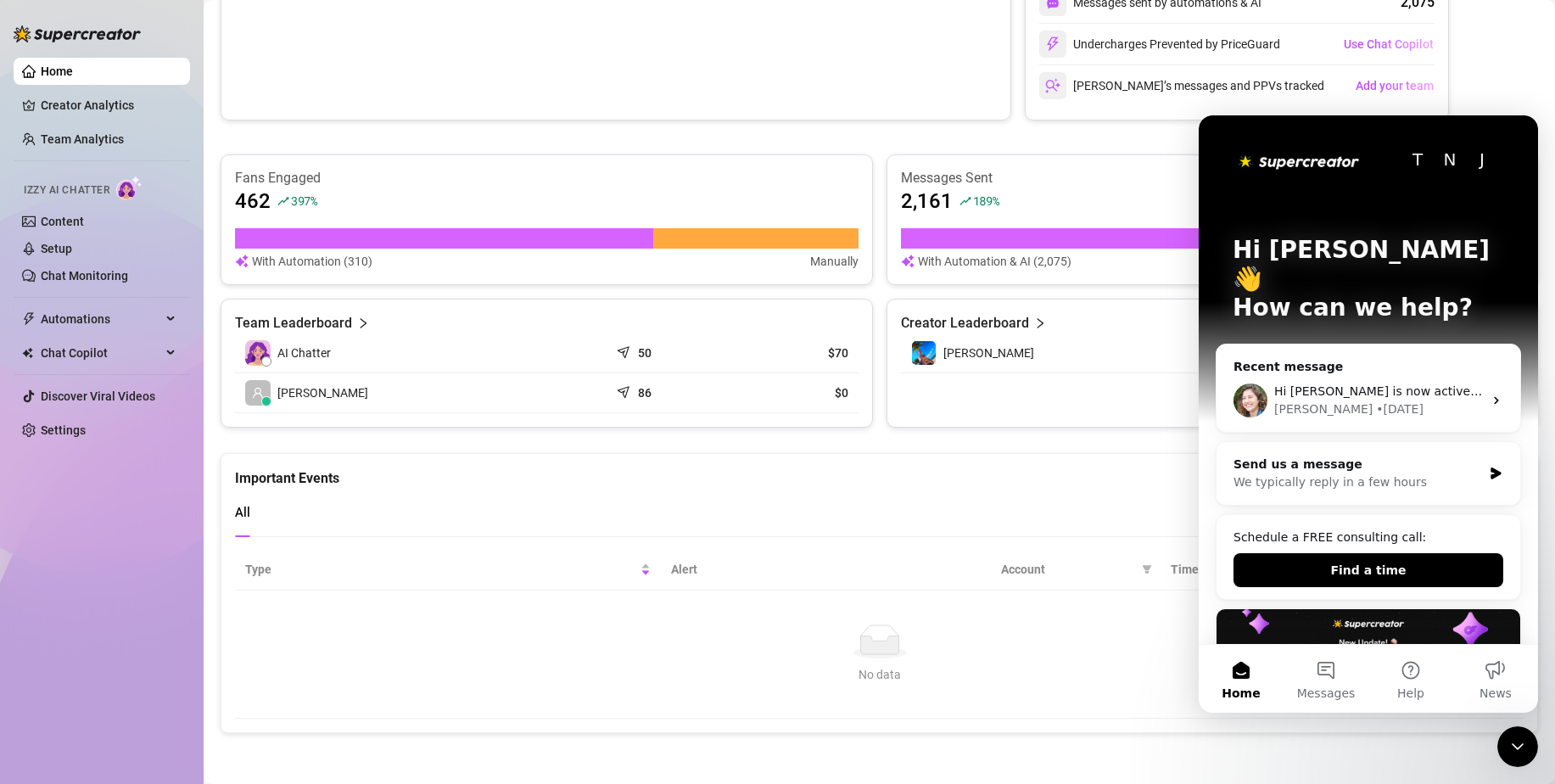
click at [1507, 750] on div "Close Intercom Messenger" at bounding box center [1517, 746] width 40 height 40
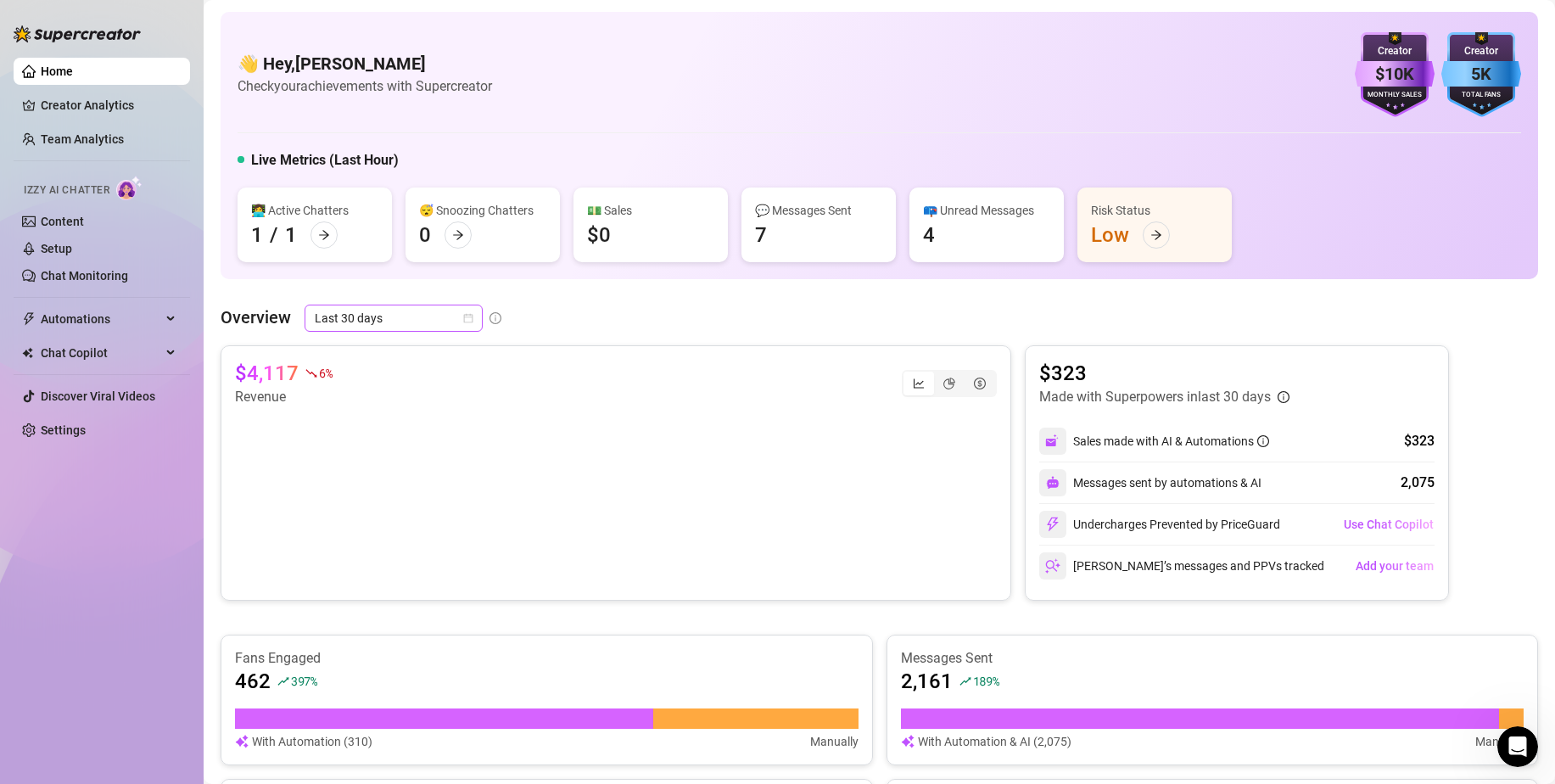
click at [464, 322] on icon "calendar" at bounding box center [469, 318] width 9 height 9
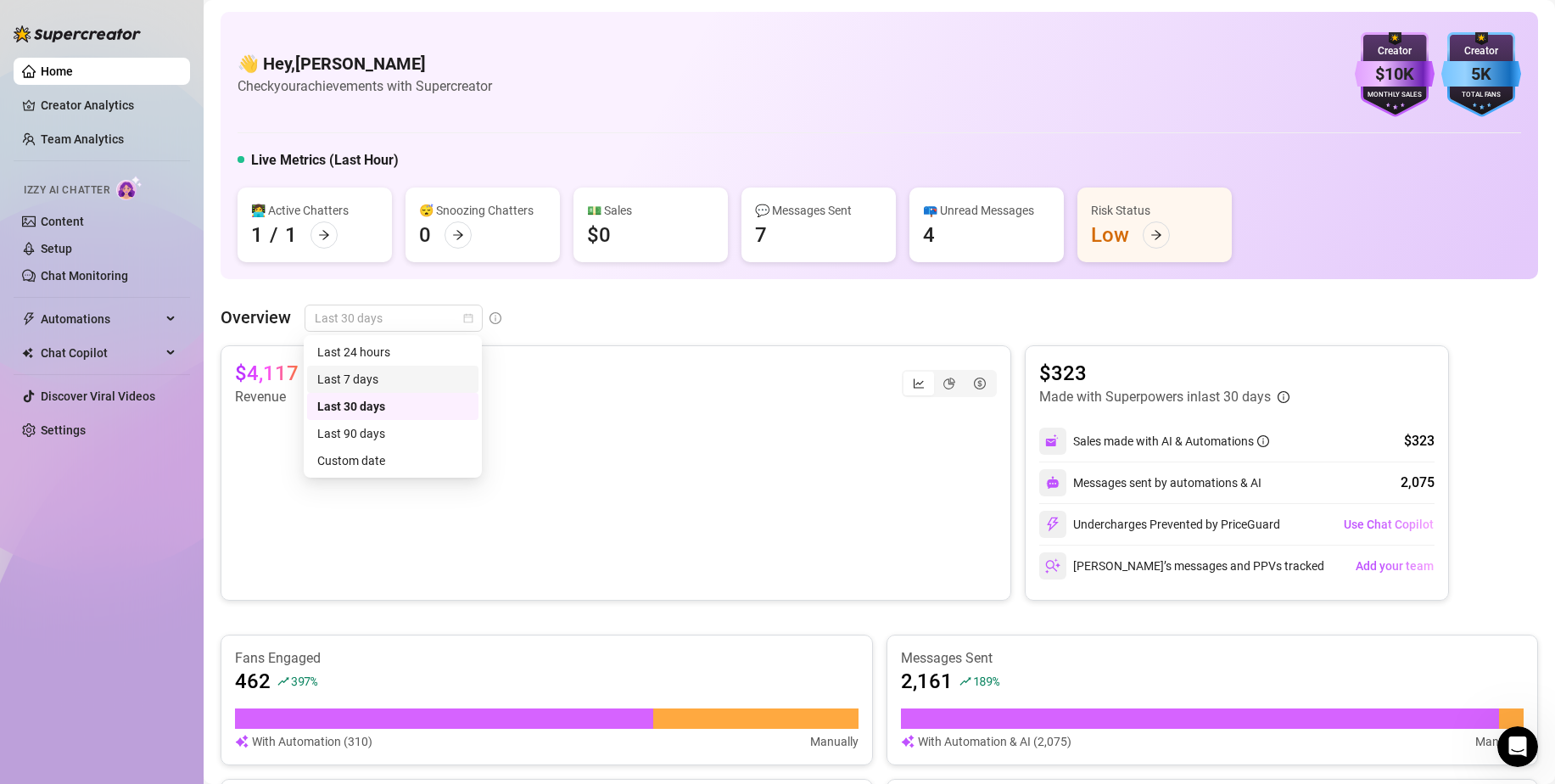
click at [406, 381] on div "Last 7 days" at bounding box center [393, 379] width 151 height 18
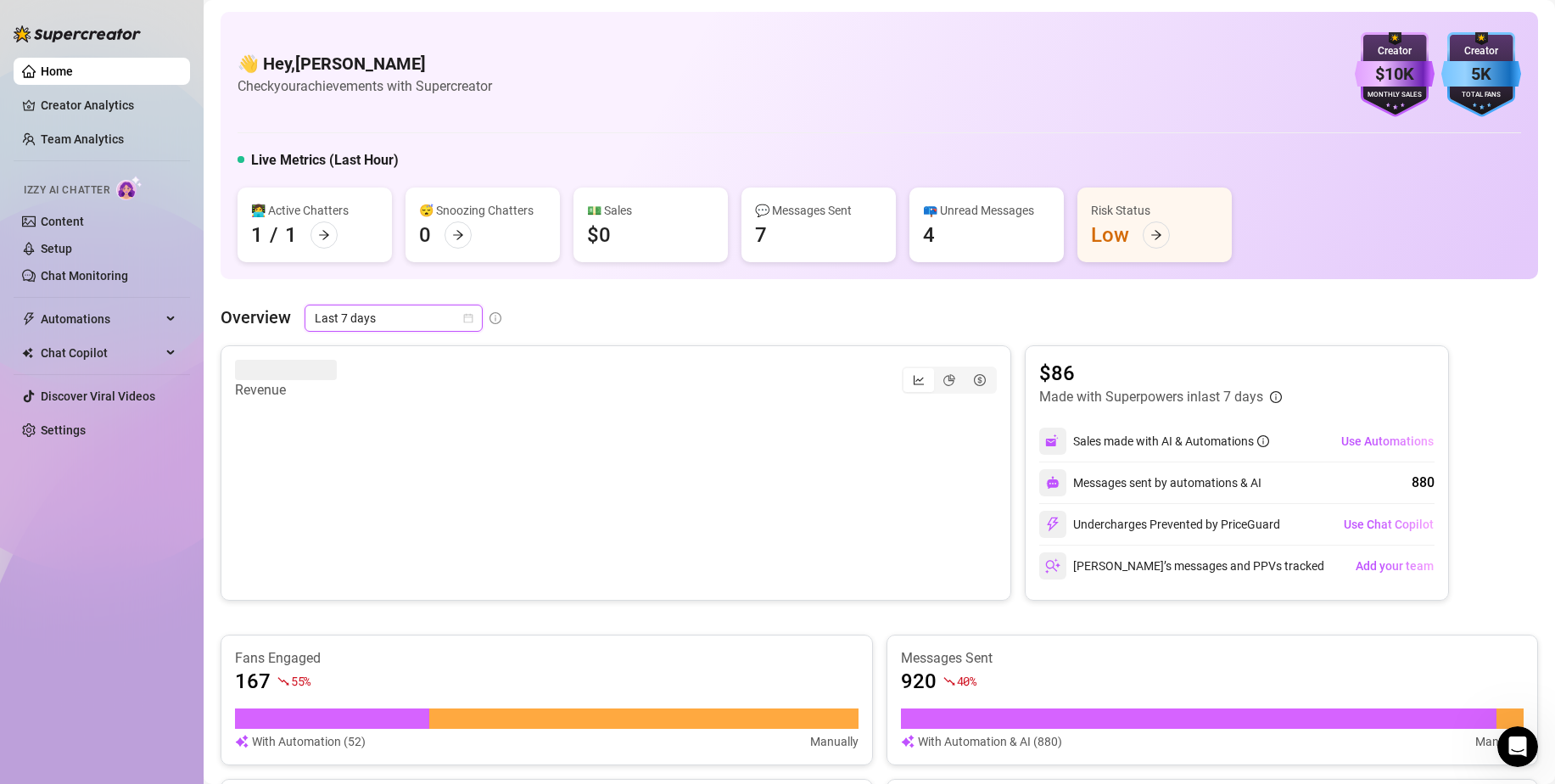
click at [465, 316] on icon "calendar" at bounding box center [468, 317] width 10 height 10
click at [358, 351] on div "Last 24 hours" at bounding box center [393, 352] width 151 height 18
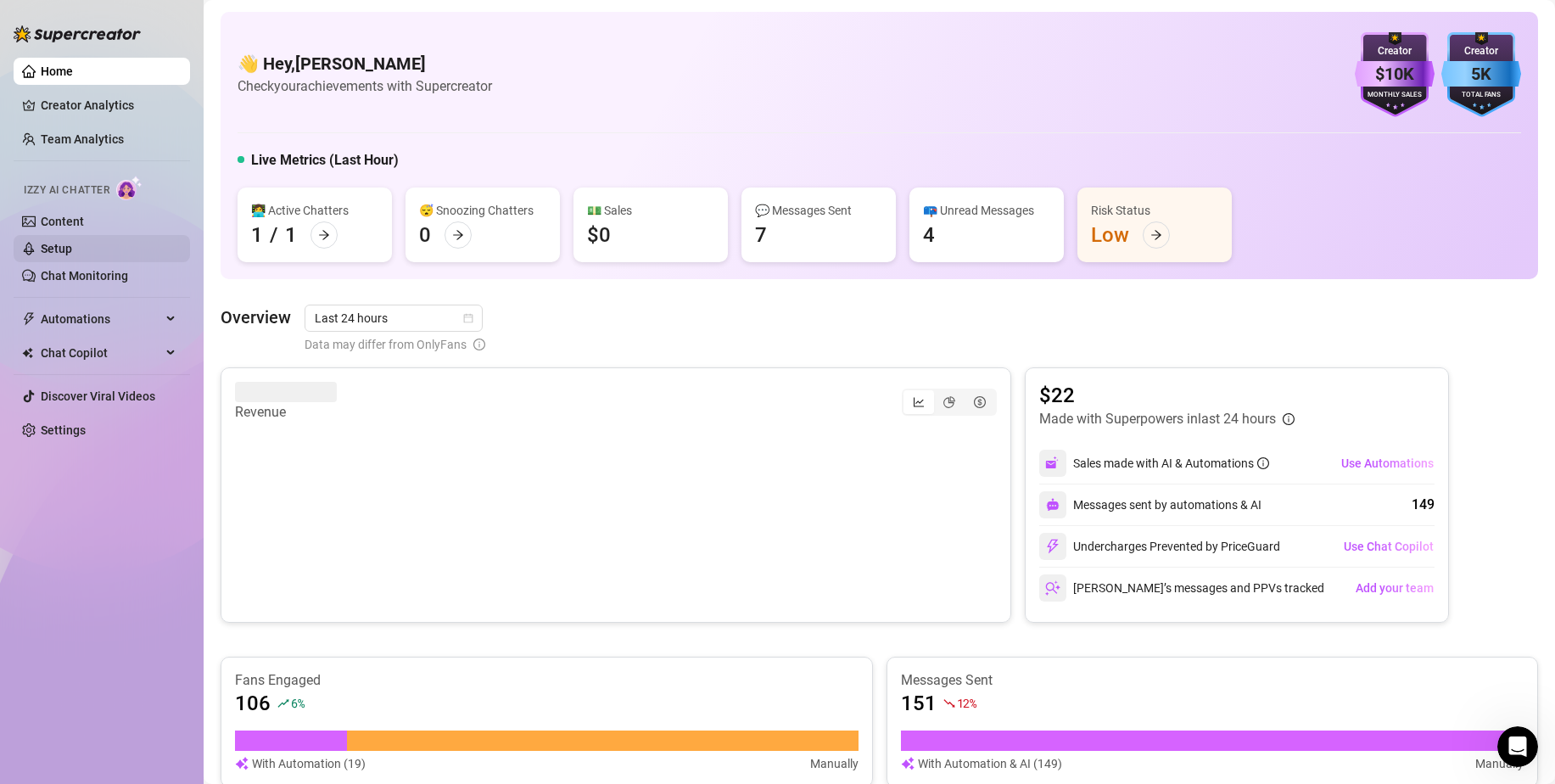
click at [62, 243] on link "Setup" at bounding box center [56, 248] width 31 height 14
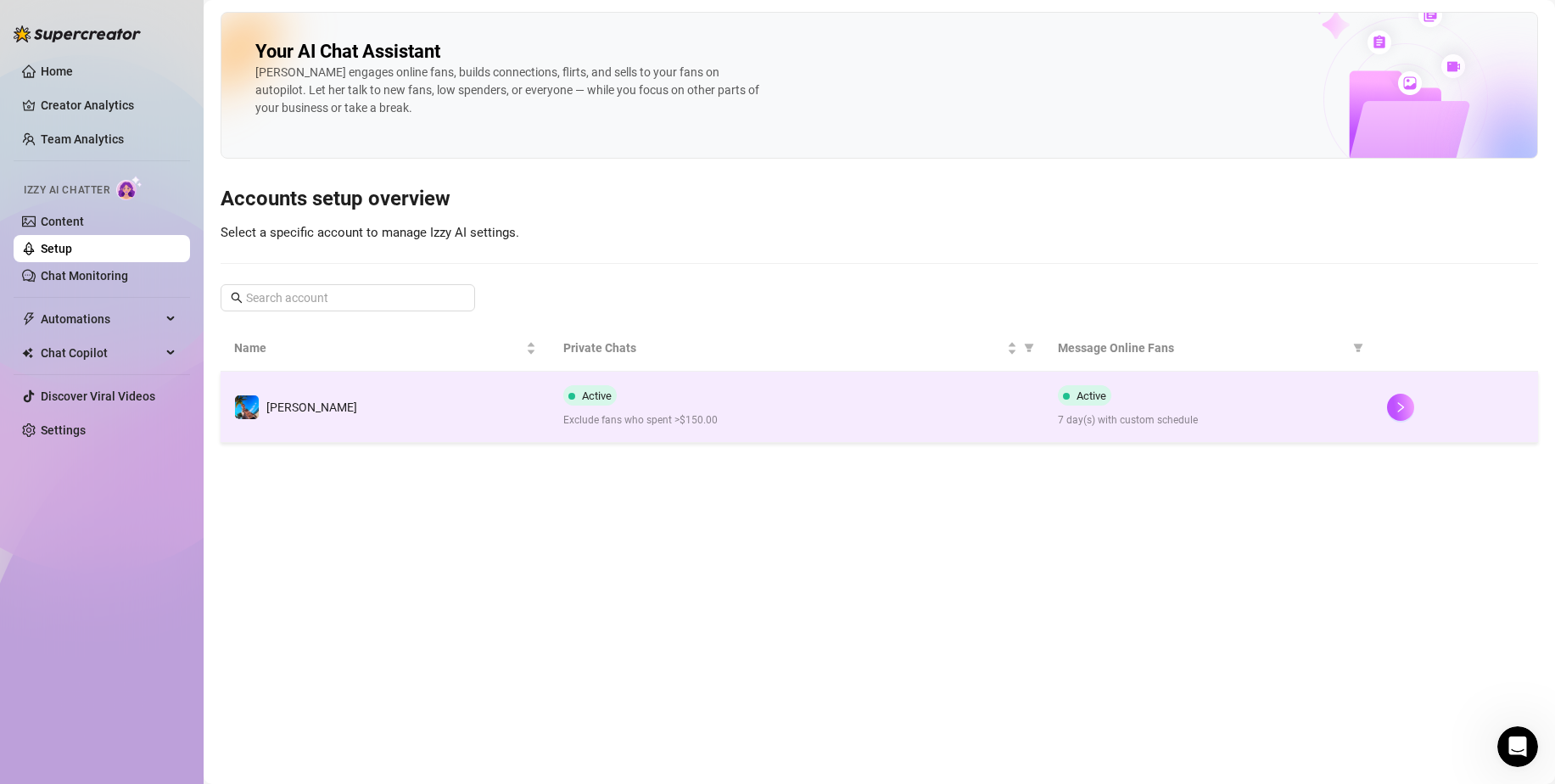
click at [664, 408] on div "Active Exclude fans who spent >$150.00" at bounding box center [796, 406] width 467 height 43
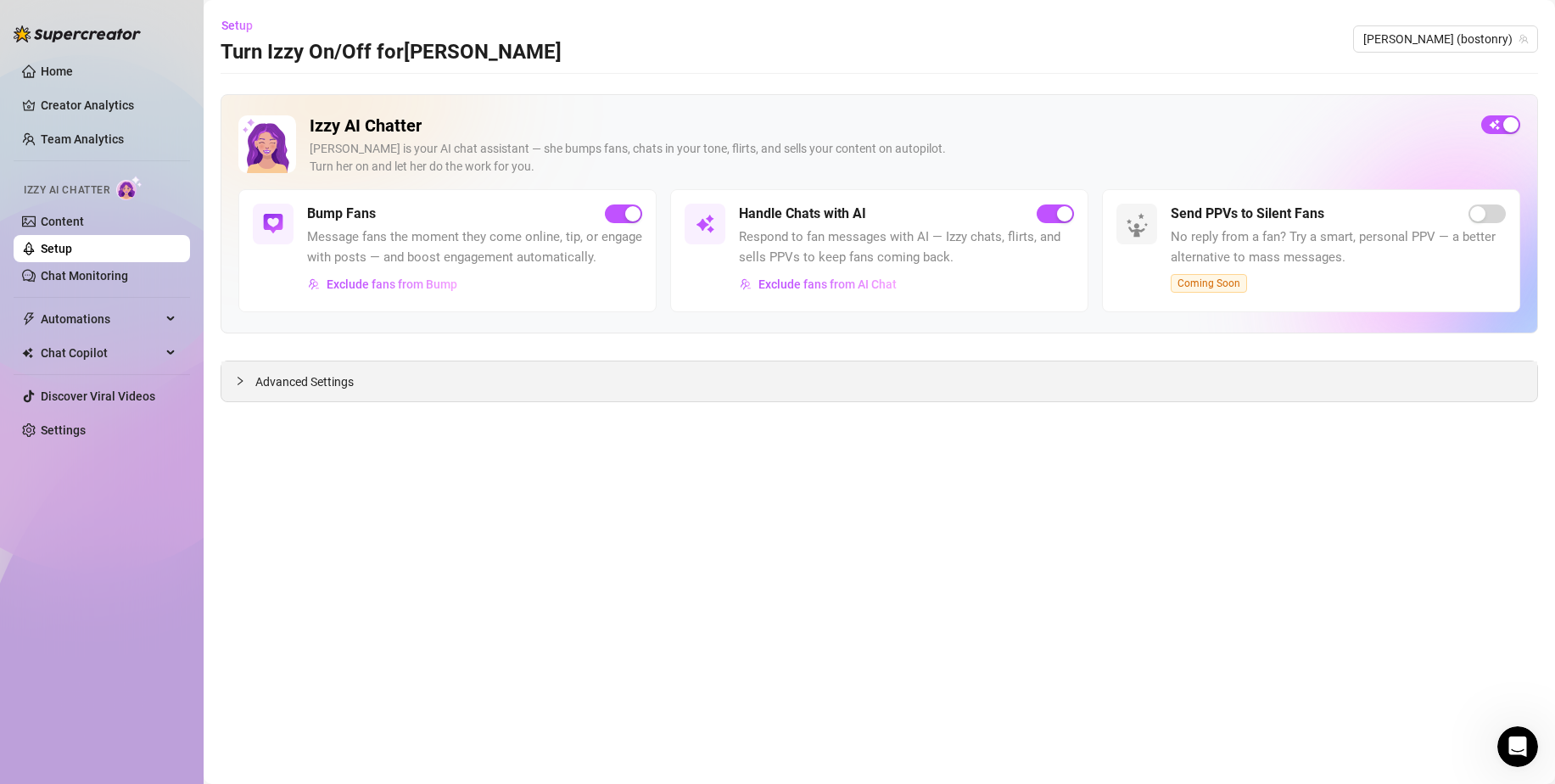
click at [312, 377] on div "Advanced Settings" at bounding box center [879, 381] width 1316 height 39
click at [312, 379] on span "Advanced Settings" at bounding box center [304, 381] width 98 height 18
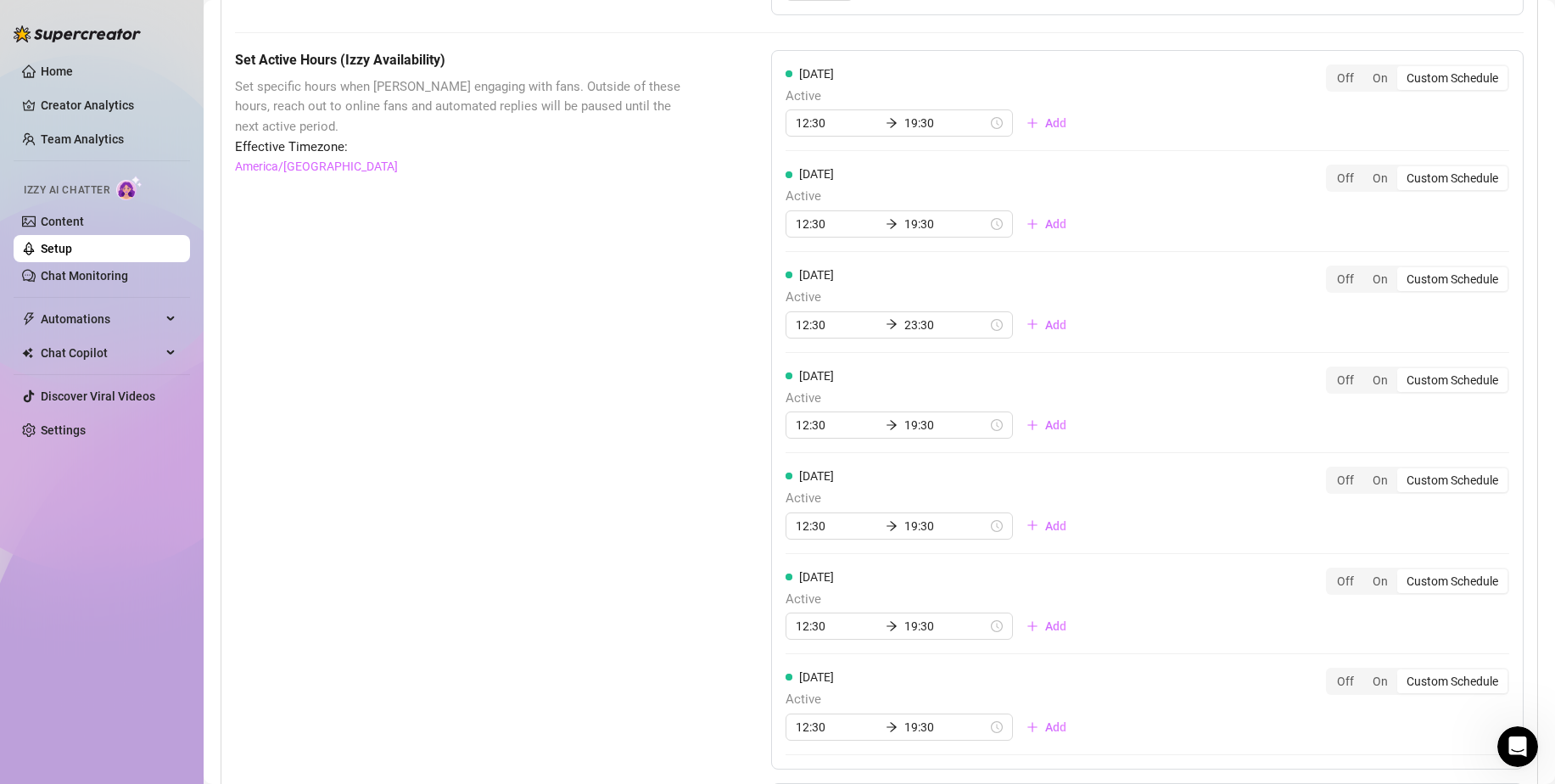
scroll to position [1102, 0]
click at [905, 338] on input "23:30" at bounding box center [946, 329] width 83 height 18
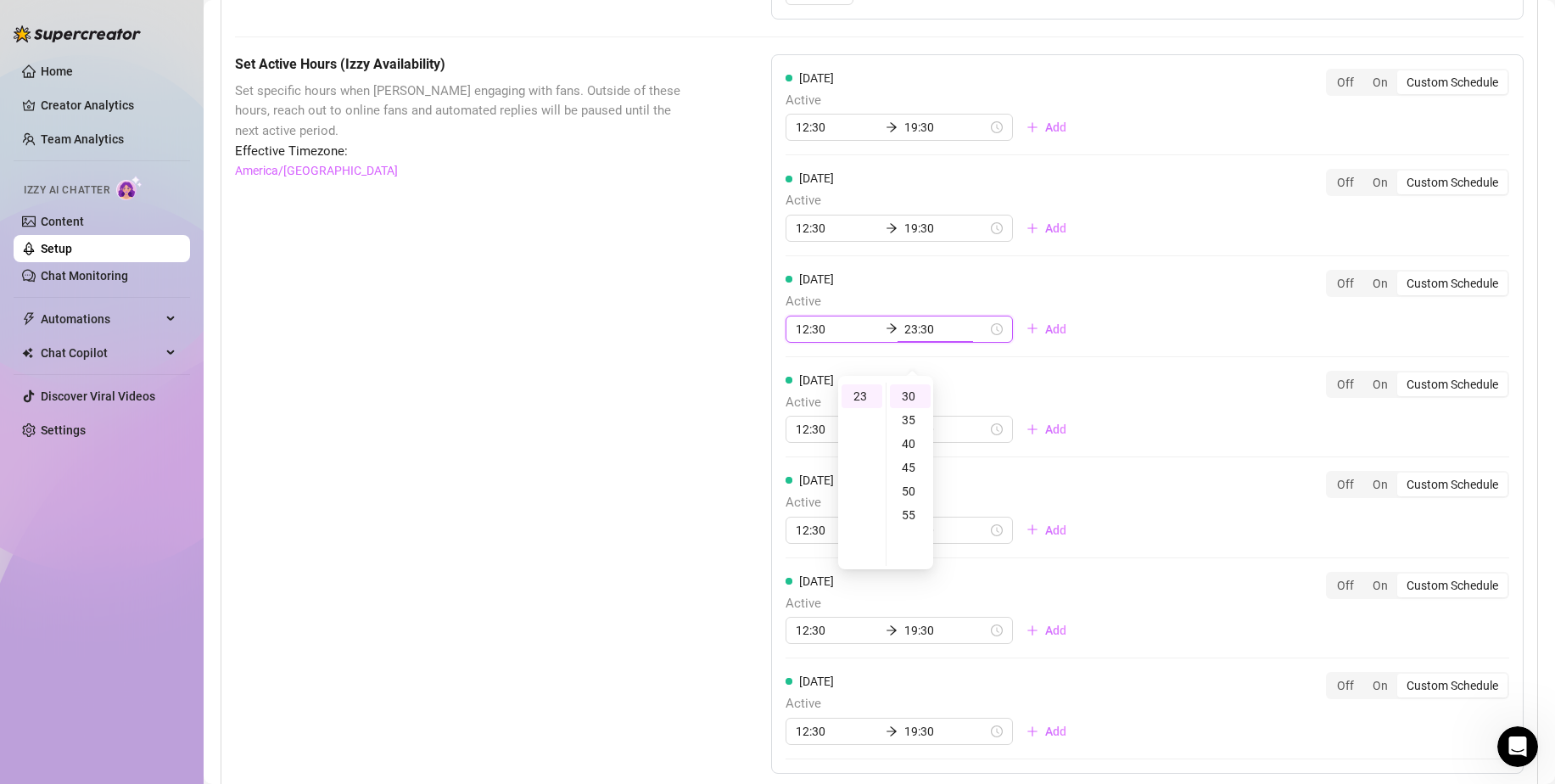
scroll to position [459, 0]
click at [861, 390] on div "19" at bounding box center [861, 386] width 40 height 24
type input "19:30"
click at [654, 433] on div "Set Active Hours (Izzy Availability) Set specific hours when Izzy engaging with…" at bounding box center [461, 474] width 451 height 840
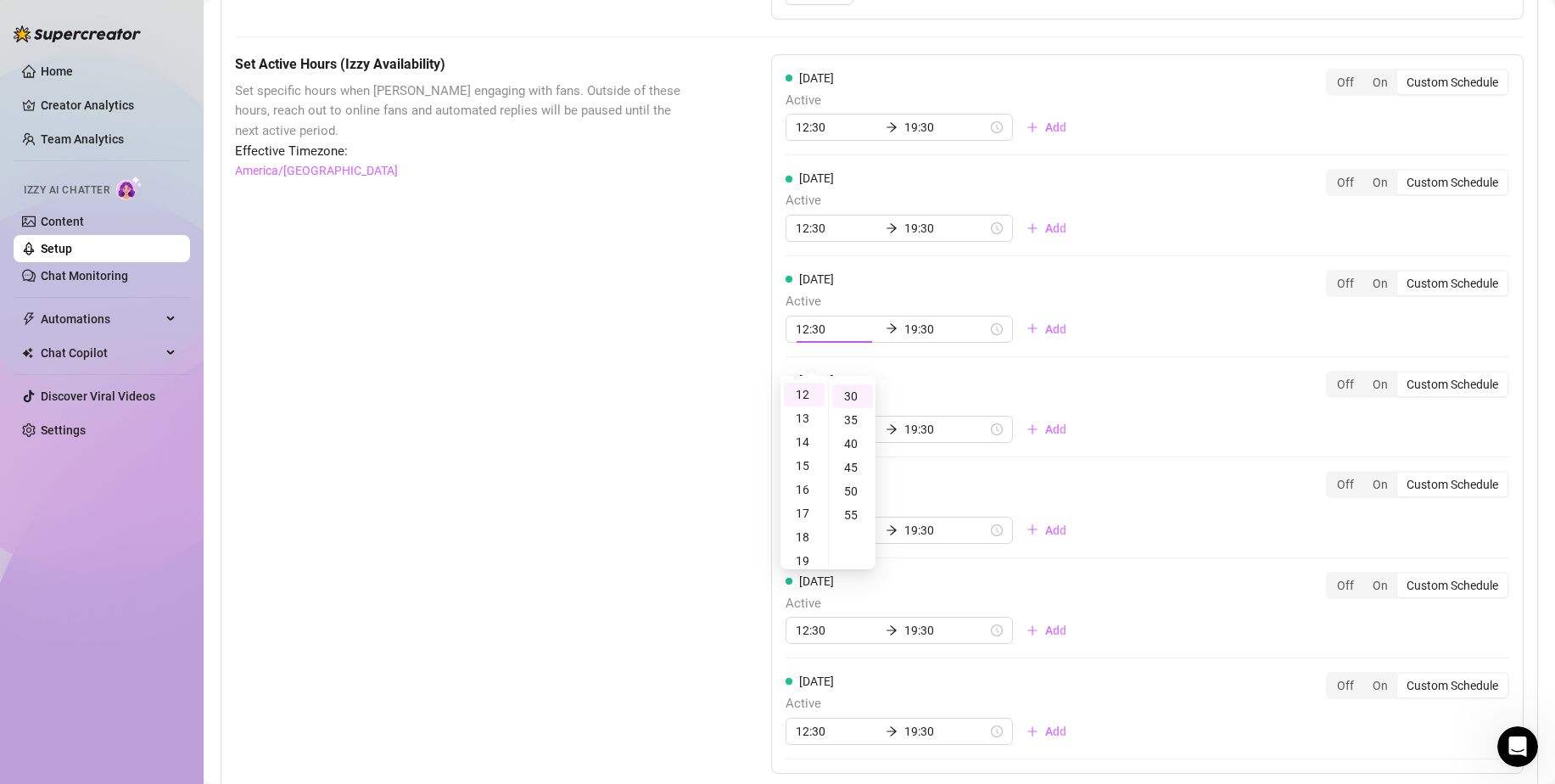
click at [655, 432] on div "Set Active Hours (Izzy Availability) Set specific hours when Izzy engaging with…" at bounding box center [461, 474] width 451 height 840
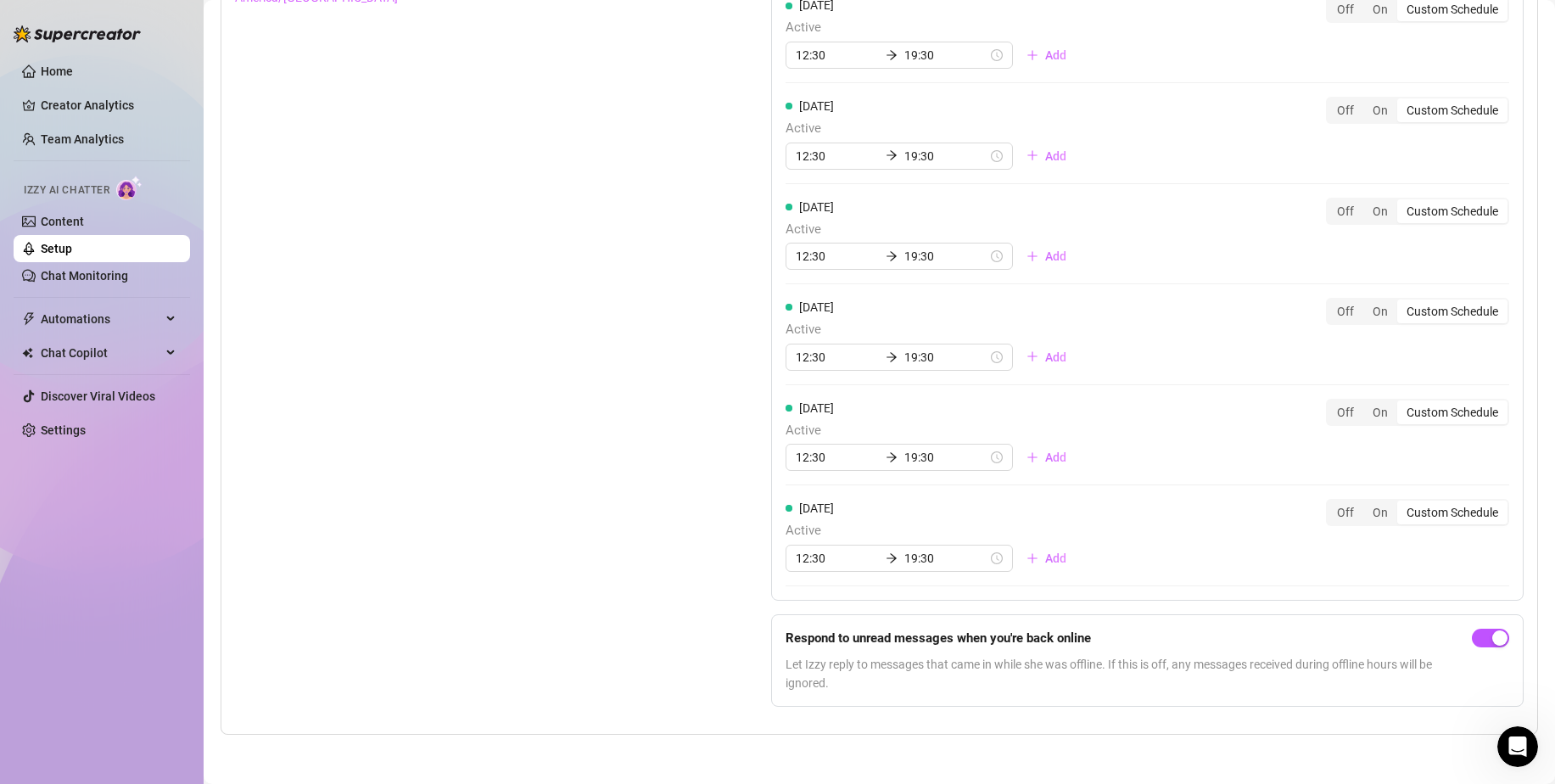
scroll to position [1298, 0]
click at [68, 64] on link "Home" at bounding box center [56, 71] width 32 height 14
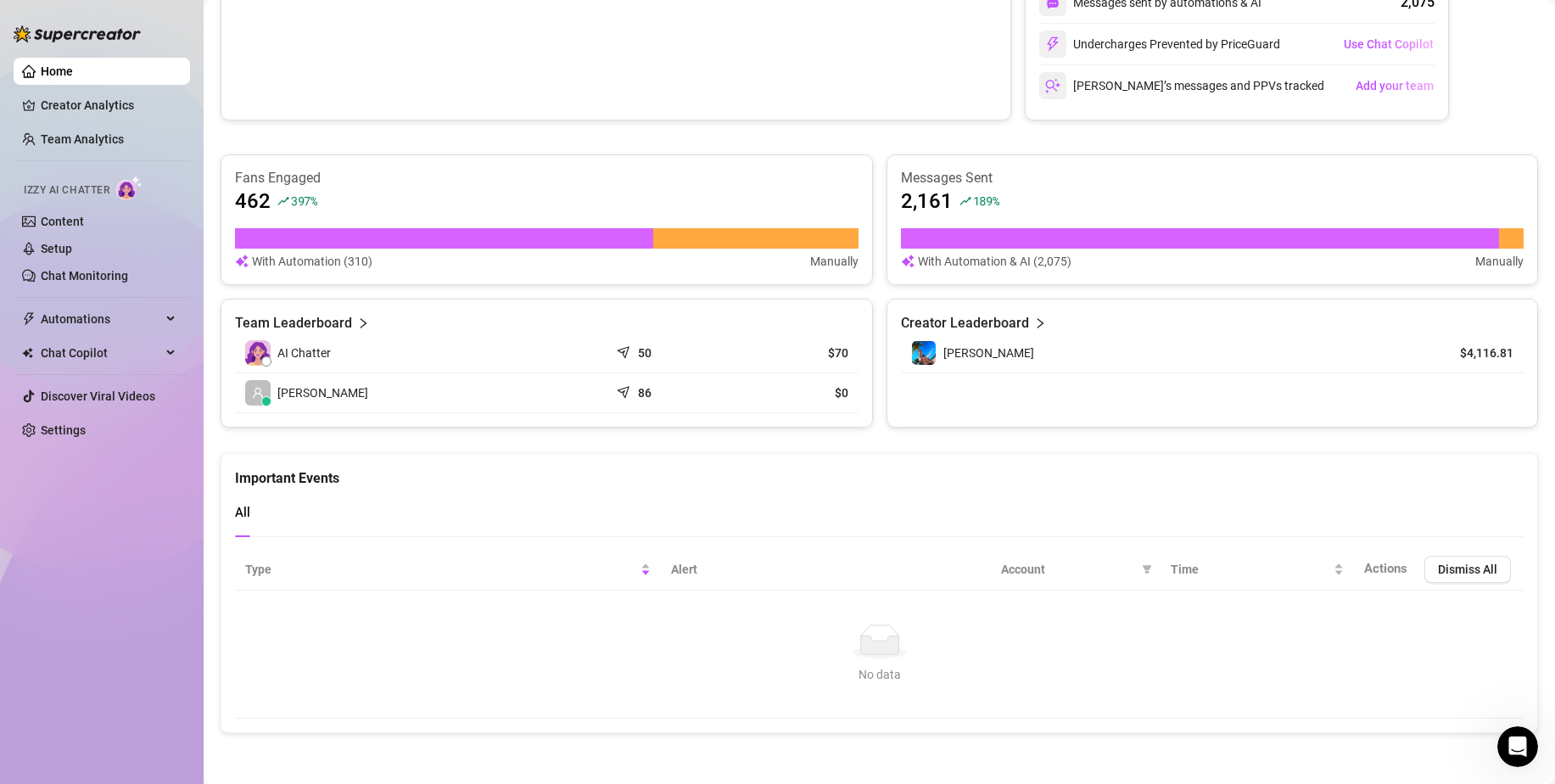
scroll to position [480, 0]
